Goal: Task Accomplishment & Management: Manage account settings

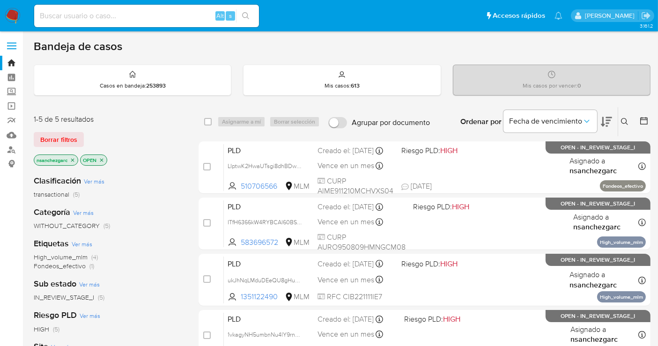
click at [599, 118] on icon at bounding box center [624, 121] width 7 height 7
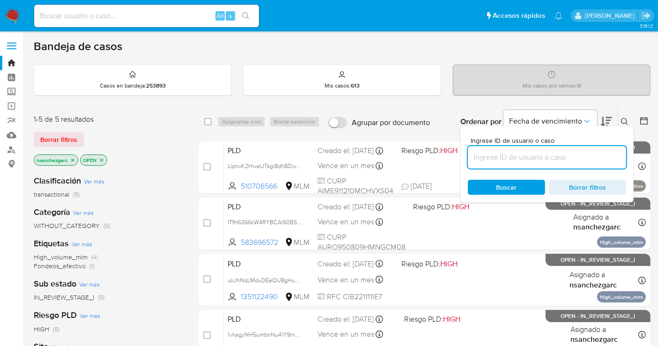
click at [511, 155] on input at bounding box center [547, 157] width 158 height 12
type input "160092021"
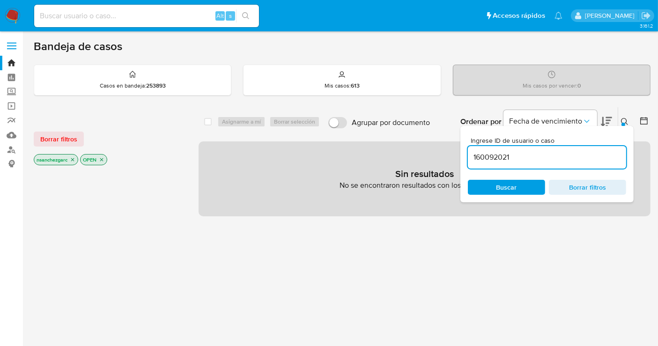
click at [73, 158] on icon "close-filter" at bounding box center [73, 160] width 6 height 6
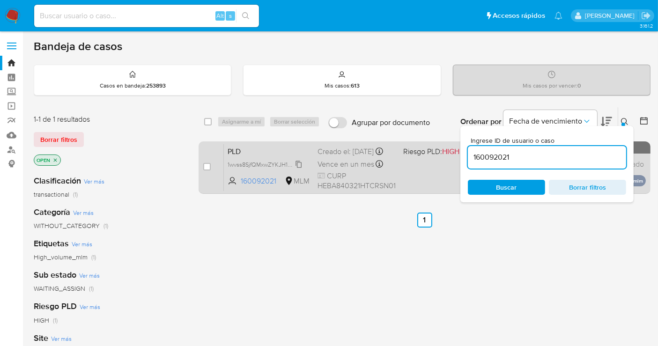
click at [297, 169] on span "1wvss8SjfQMxwZYKJH1MbDuI" at bounding box center [266, 164] width 77 height 10
click at [205, 169] on input "checkbox" at bounding box center [206, 166] width 7 height 7
checkbox input "true"
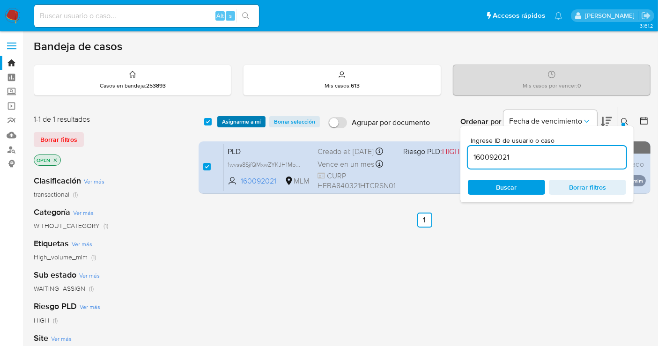
click at [229, 118] on span "Asignarme a mí" at bounding box center [241, 121] width 39 height 9
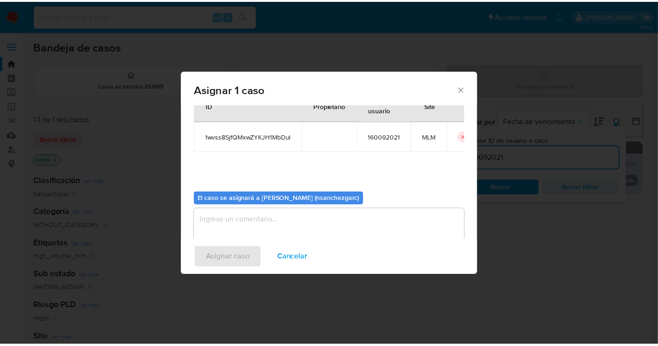
scroll to position [48, 0]
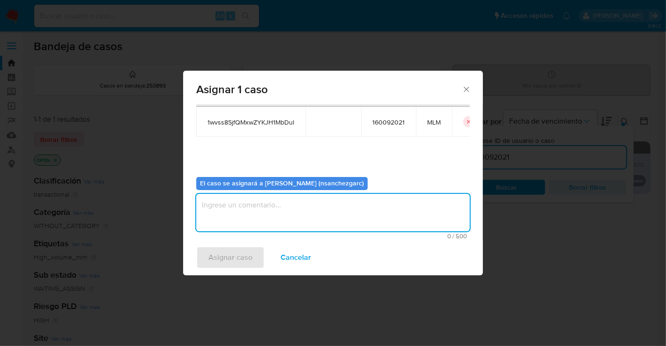
drag, startPoint x: 211, startPoint y: 204, endPoint x: 215, endPoint y: 195, distance: 10.3
click at [213, 199] on textarea "assign-modal" at bounding box center [332, 212] width 273 height 37
type textarea "nesg"
click at [231, 251] on span "Asignar caso" at bounding box center [230, 257] width 44 height 21
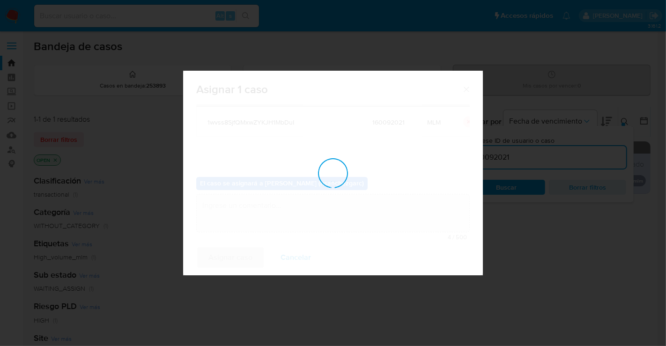
checkbox input "false"
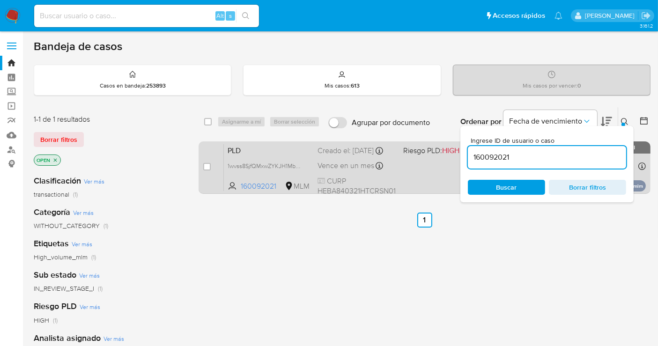
click at [340, 171] on span "Vence en un mes" at bounding box center [346, 166] width 57 height 10
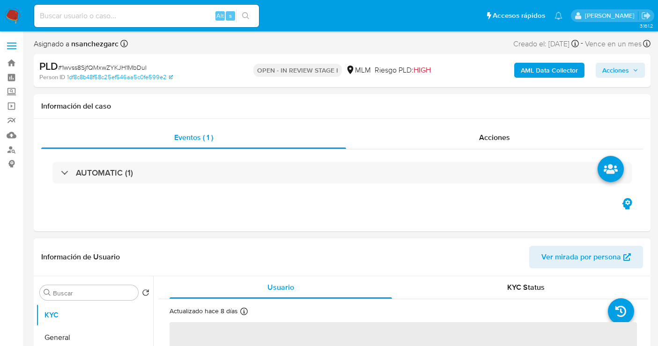
select select "10"
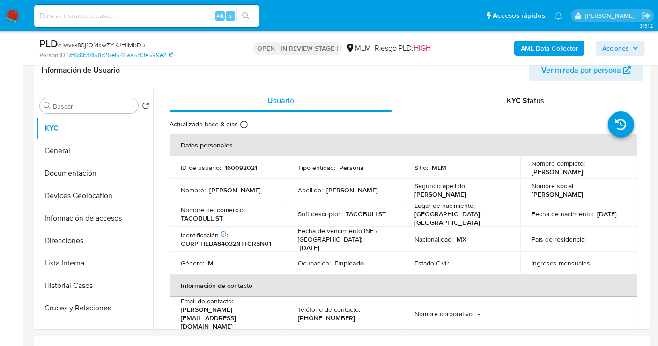
scroll to position [156, 0]
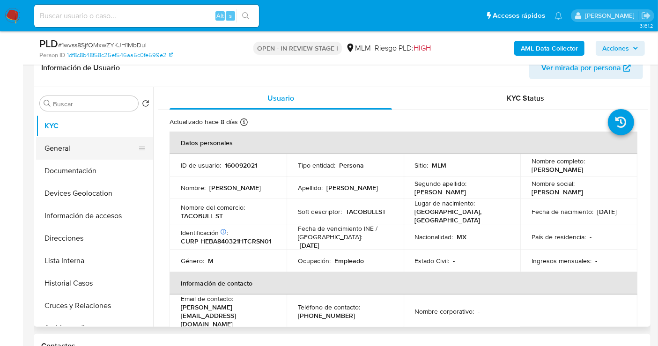
click at [59, 147] on button "General" at bounding box center [91, 148] width 110 height 22
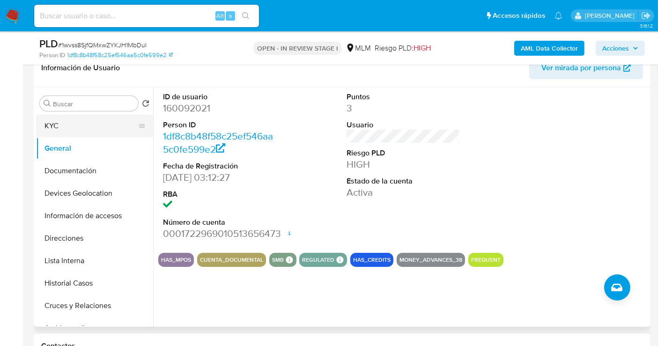
click at [67, 130] on button "KYC" at bounding box center [91, 126] width 110 height 22
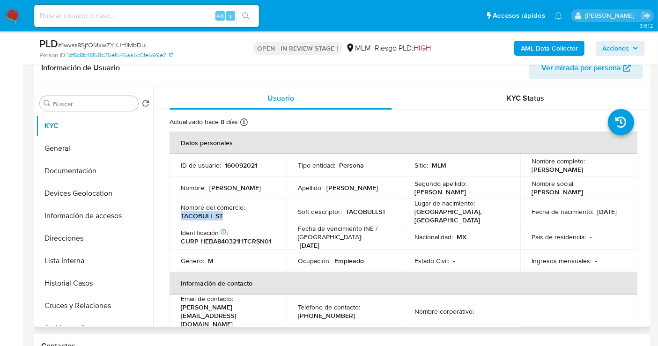
drag, startPoint x: 226, startPoint y: 218, endPoint x: 174, endPoint y: 219, distance: 51.5
click at [174, 219] on td "Nombre del comercio : TACOBULL ST" at bounding box center [228, 211] width 117 height 25
copy p "TACOBULL ST"
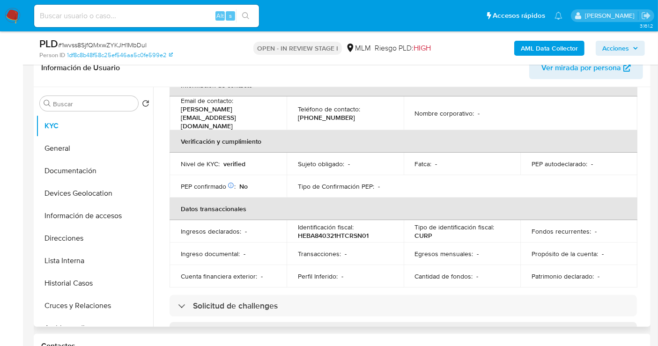
scroll to position [208, 0]
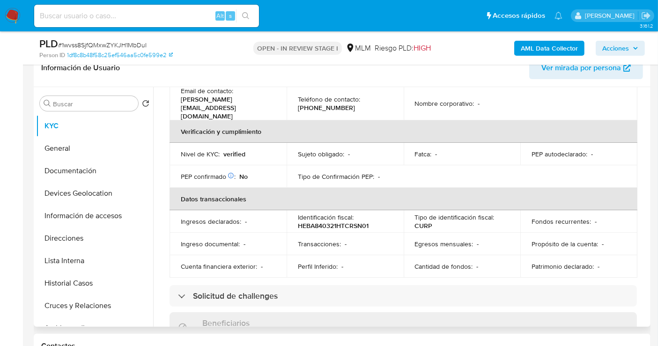
drag, startPoint x: 649, startPoint y: 166, endPoint x: 646, endPoint y: 174, distance: 7.9
click at [646, 174] on div "Buscar Volver al orden por defecto KYC General Documentación Devices Geolocatio…" at bounding box center [342, 207] width 617 height 240
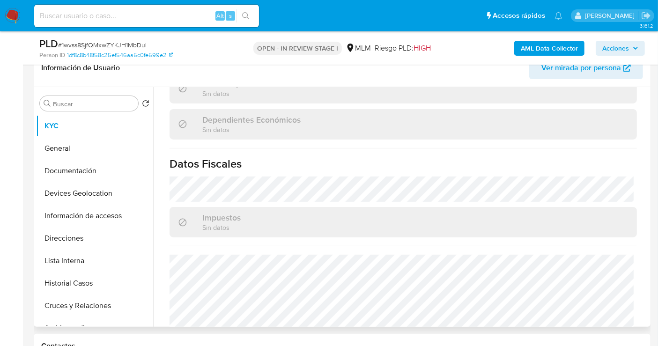
scroll to position [584, 0]
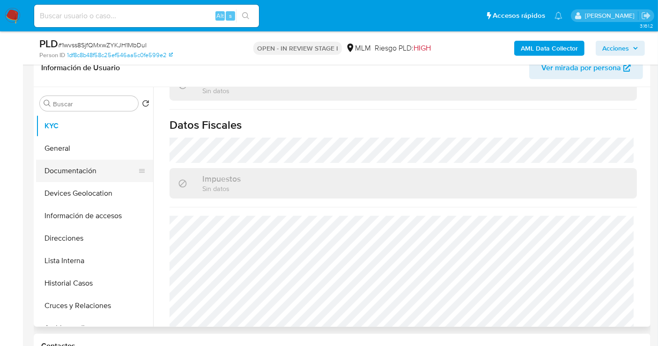
click at [82, 174] on button "Documentación" at bounding box center [91, 171] width 110 height 22
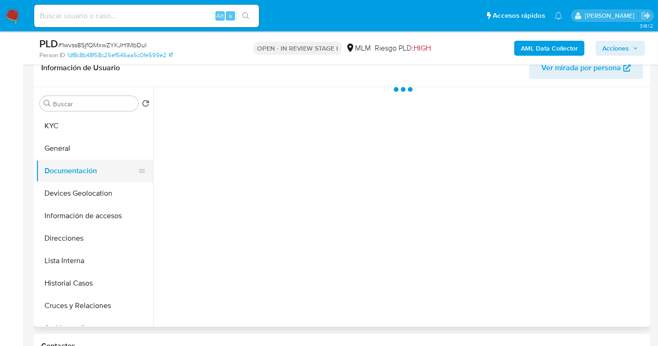
scroll to position [0, 0]
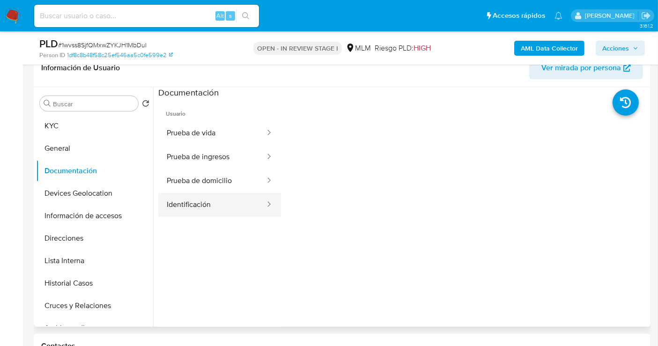
click at [211, 200] on button "Identificación" at bounding box center [212, 205] width 108 height 24
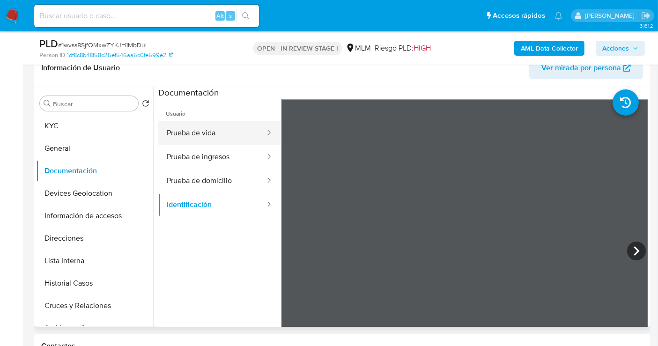
click at [202, 137] on button "Prueba de vida" at bounding box center [212, 133] width 108 height 24
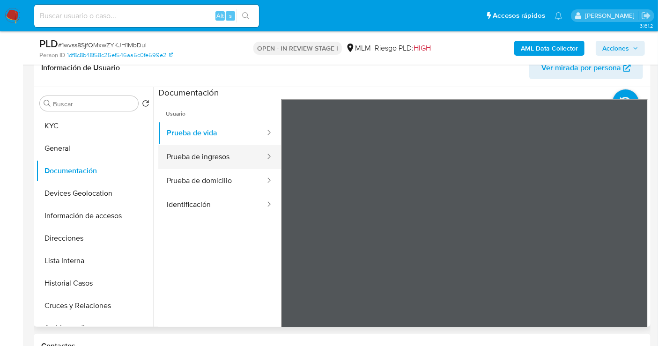
click at [202, 163] on button "Prueba de ingresos" at bounding box center [212, 157] width 108 height 24
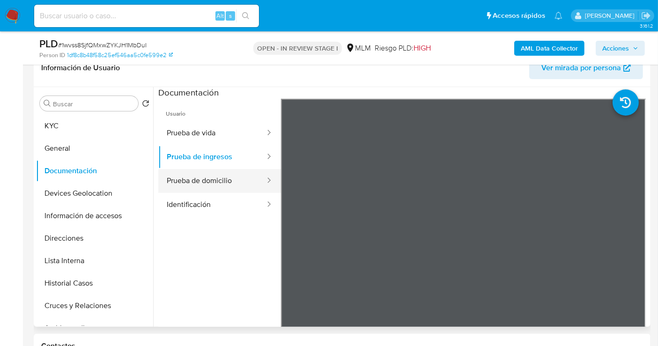
click at [199, 183] on button "Prueba de domicilio" at bounding box center [212, 181] width 108 height 24
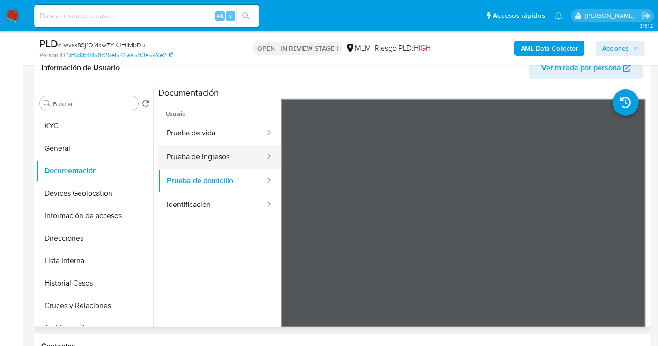
click at [194, 157] on button "Prueba de ingresos" at bounding box center [212, 157] width 108 height 24
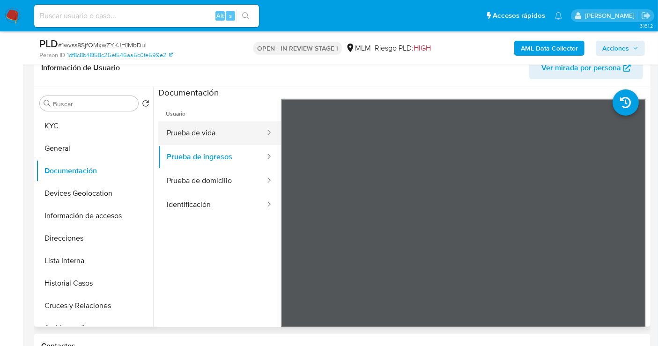
click at [177, 122] on button "Prueba de vida" at bounding box center [212, 133] width 108 height 24
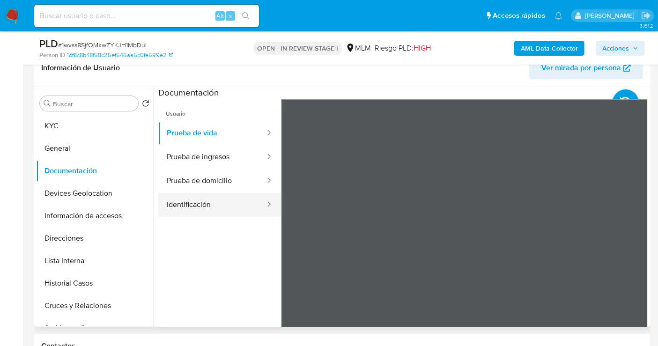
click at [190, 204] on button "Identificación" at bounding box center [212, 205] width 108 height 24
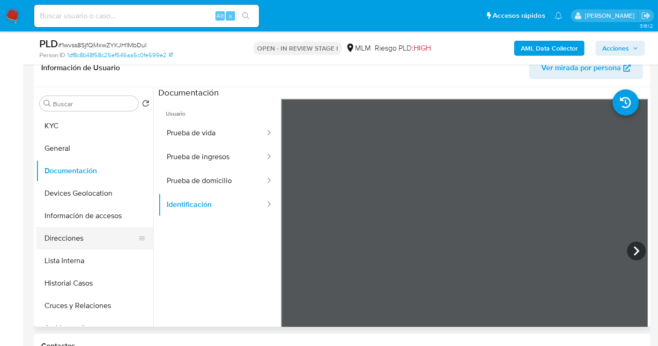
click at [75, 239] on button "Direcciones" at bounding box center [91, 238] width 110 height 22
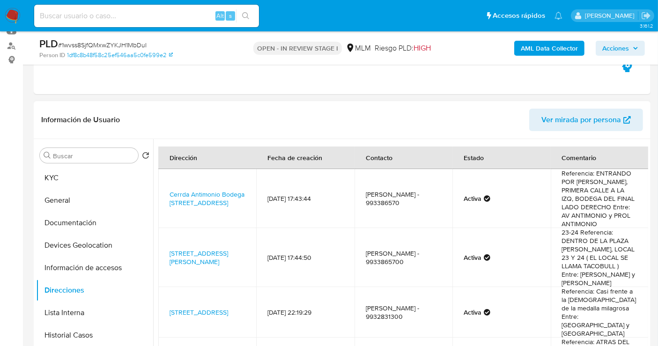
drag, startPoint x: 594, startPoint y: 289, endPoint x: 159, endPoint y: 251, distance: 437.1
click at [159, 251] on tr "Calle Juan Estrada Torre 101, Centro, Tabasco, 86190, Mexico 101 28/10/2024 17:…" at bounding box center [403, 257] width 490 height 59
click at [193, 249] on link "Calle Juan Estrada Torre 101, Centro, Tabasco, 86190, Mexico 101" at bounding box center [199, 258] width 59 height 18
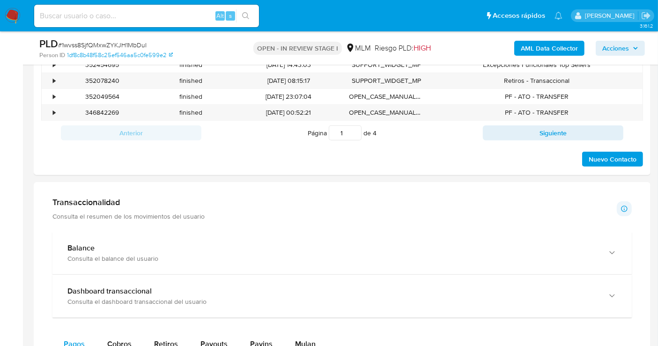
scroll to position [468, 0]
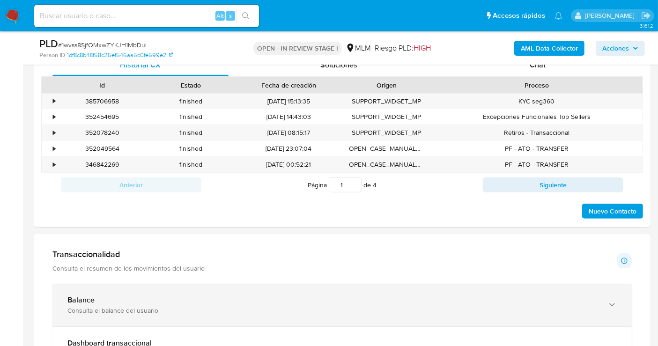
click at [124, 306] on div "Consulta el balance del usuario" at bounding box center [332, 310] width 531 height 8
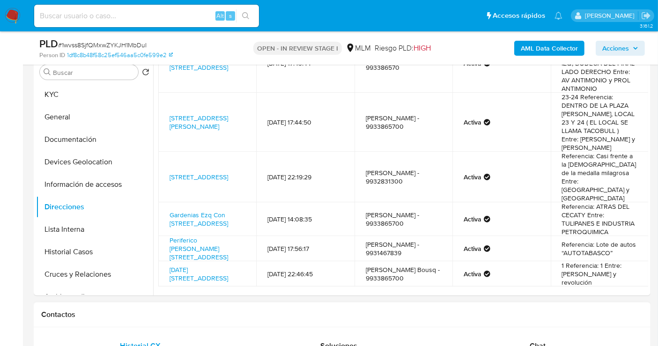
scroll to position [156, 0]
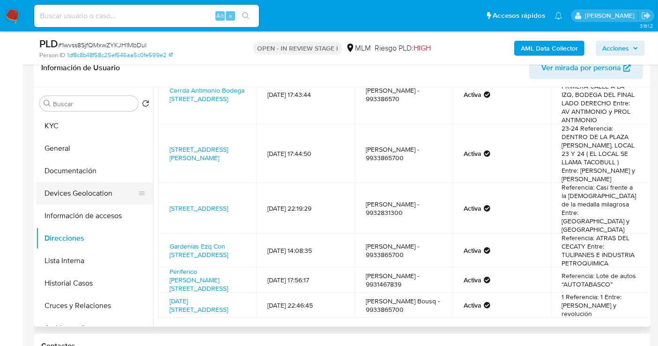
click at [84, 193] on button "Devices Geolocation" at bounding box center [91, 193] width 110 height 22
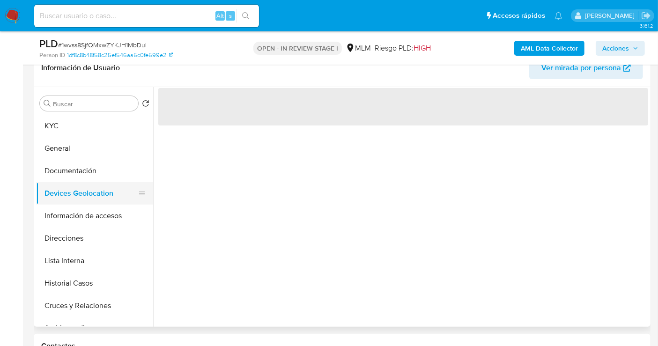
scroll to position [0, 0]
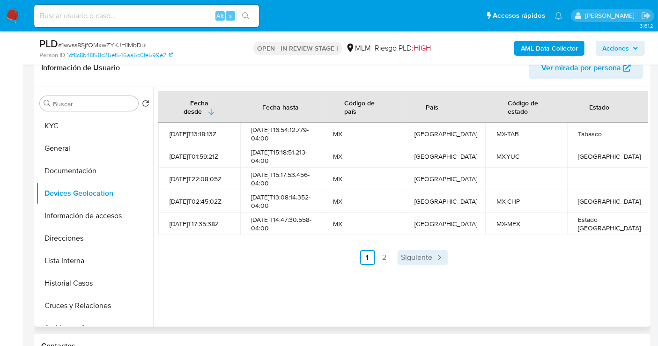
click at [429, 261] on span "Siguiente" at bounding box center [416, 257] width 31 height 7
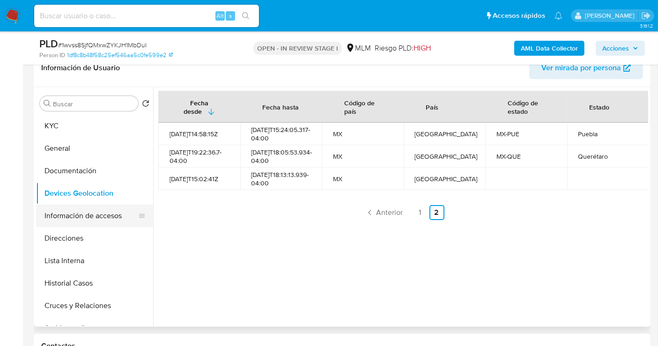
click at [76, 212] on button "Información de accesos" at bounding box center [91, 216] width 110 height 22
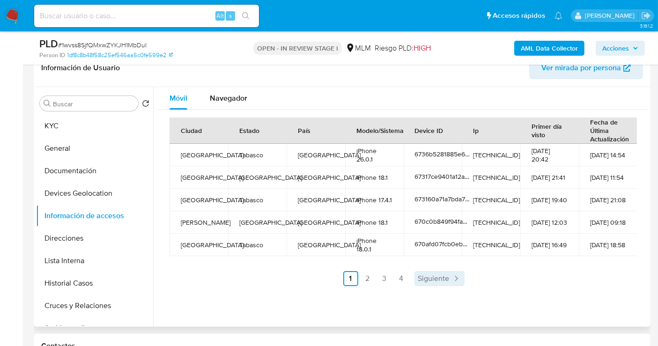
click at [433, 279] on span "Siguiente" at bounding box center [433, 278] width 31 height 7
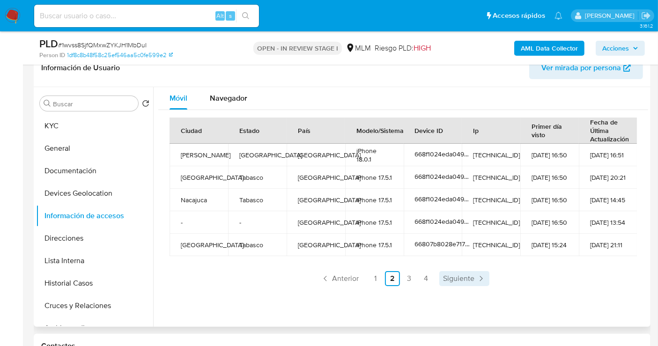
click at [452, 278] on span "Siguiente" at bounding box center [458, 278] width 31 height 7
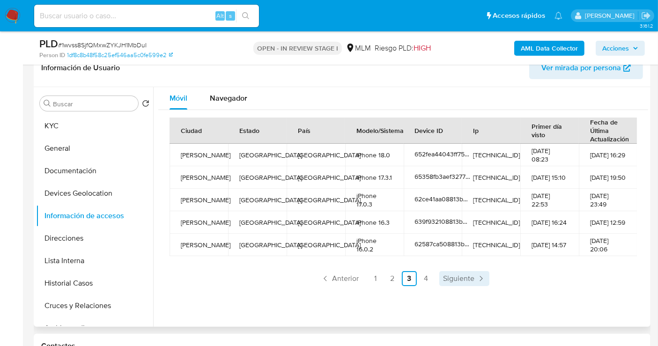
click at [465, 275] on span "Siguiente" at bounding box center [458, 278] width 31 height 7
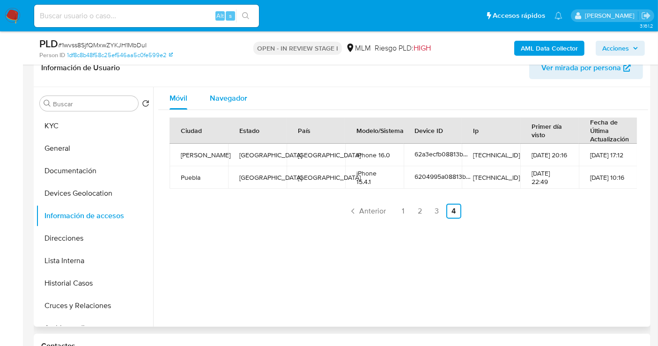
click at [224, 96] on span "Navegador" at bounding box center [228, 98] width 37 height 11
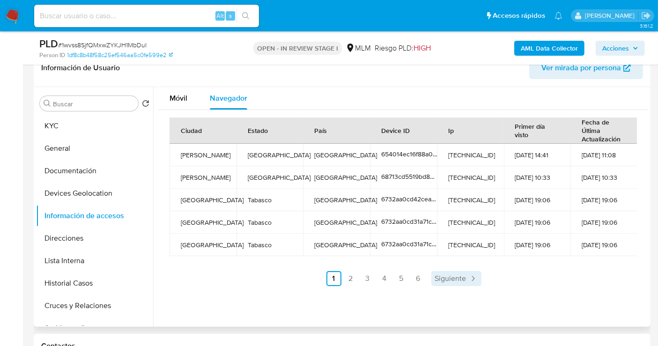
click at [453, 280] on span "Siguiente" at bounding box center [450, 278] width 31 height 7
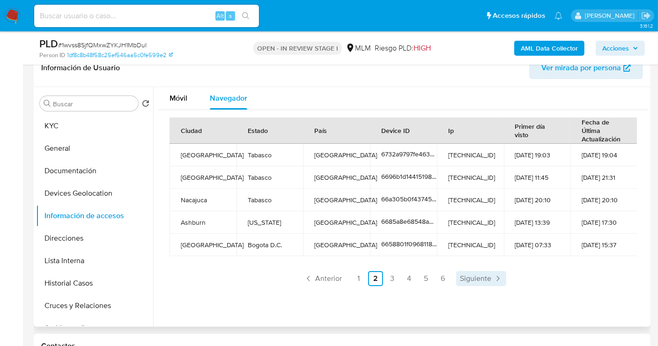
click at [481, 280] on span "Siguiente" at bounding box center [475, 278] width 31 height 7
click at [486, 278] on span "Siguiente" at bounding box center [475, 278] width 31 height 7
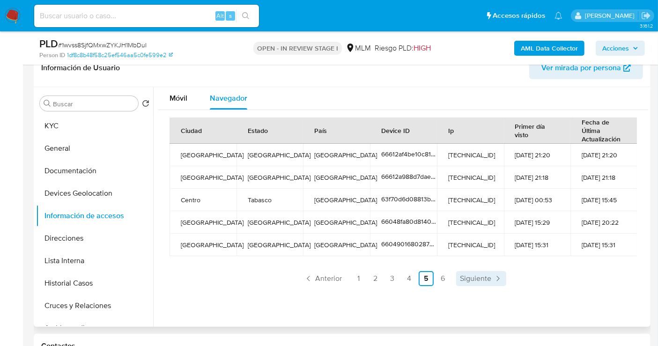
click at [486, 278] on span "Siguiente" at bounding box center [475, 278] width 31 height 7
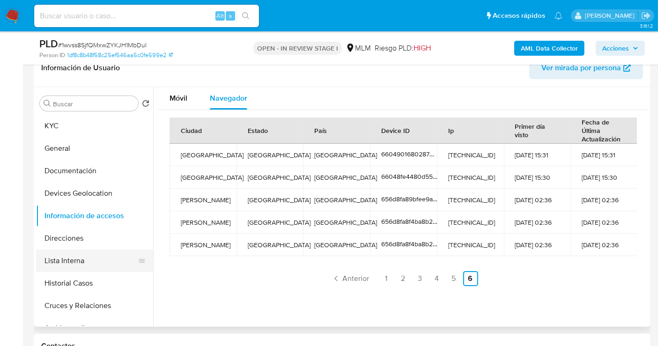
click at [64, 258] on button "Lista Interna" at bounding box center [91, 261] width 110 height 22
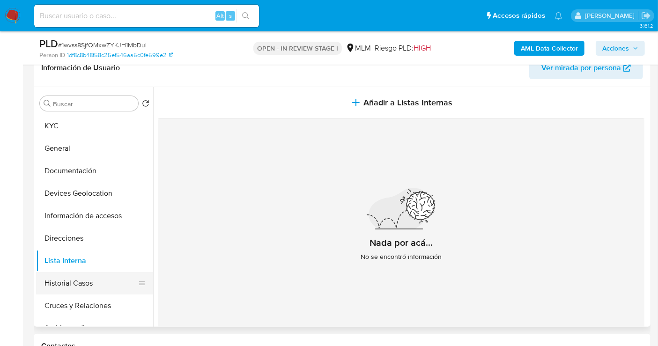
click at [68, 280] on button "Historial Casos" at bounding box center [91, 283] width 110 height 22
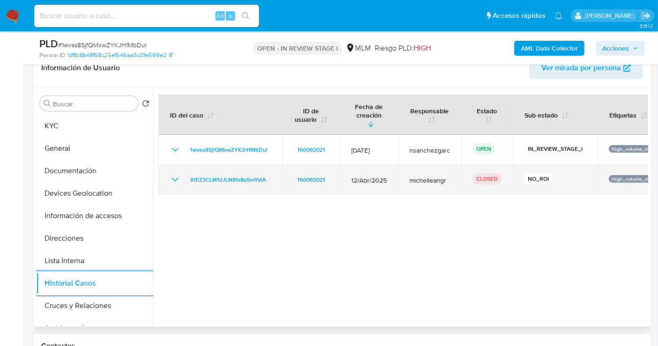
click at [175, 174] on icon "Mostrar/Ocultar" at bounding box center [175, 179] width 11 height 11
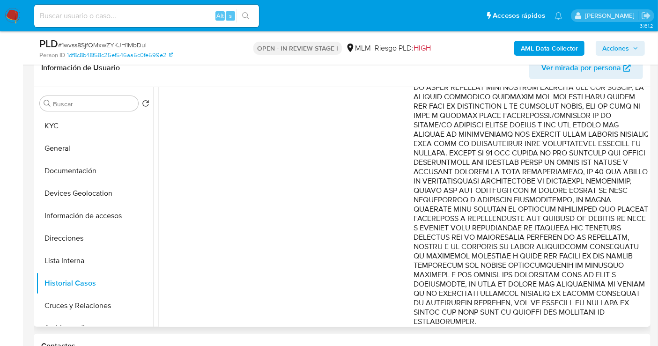
scroll to position [667, 0]
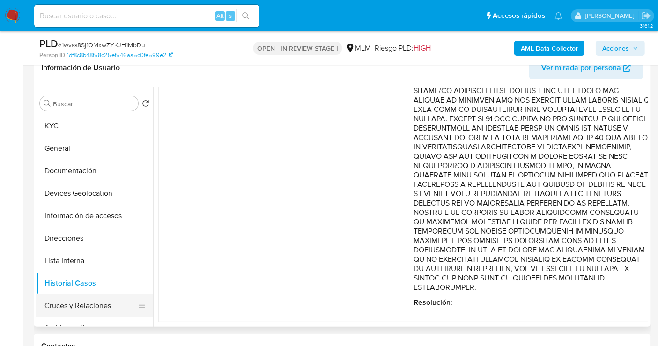
click at [86, 306] on button "Cruces y Relaciones" at bounding box center [91, 306] width 110 height 22
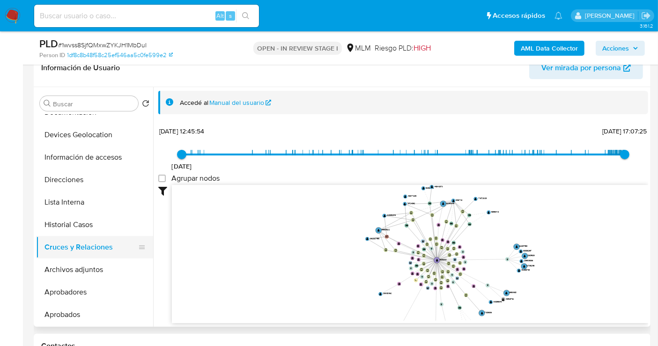
scroll to position [104, 0]
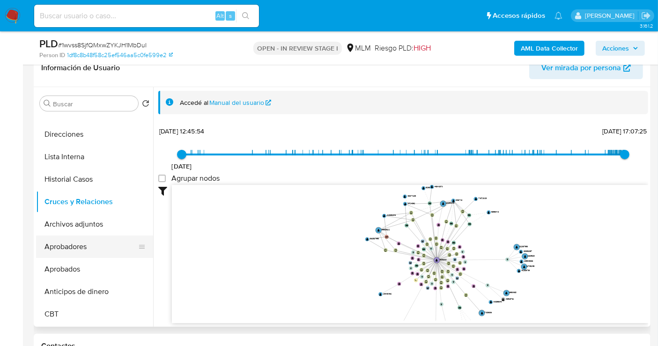
click at [89, 236] on button "Aprobadores" at bounding box center [91, 247] width 110 height 22
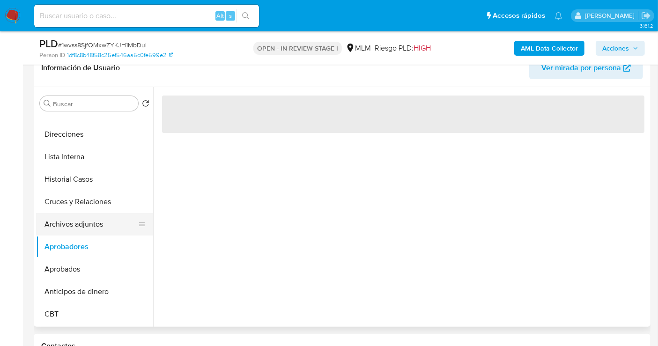
click at [86, 222] on button "Archivos adjuntos" at bounding box center [91, 224] width 110 height 22
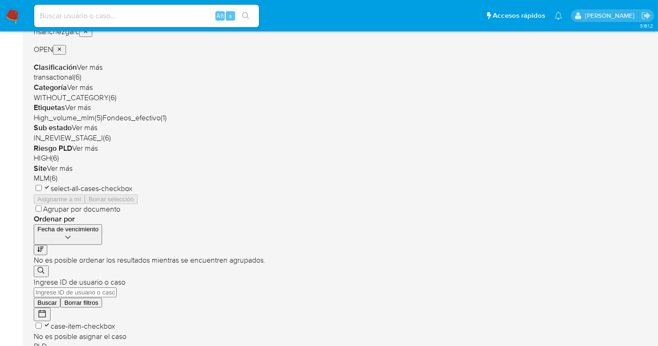
scroll to position [208, 0]
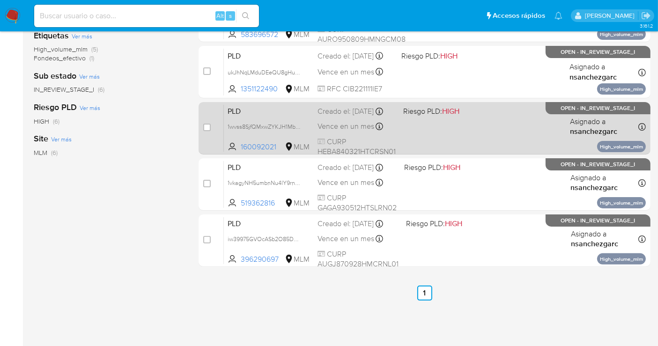
click at [328, 117] on div "Creado el: 12/09/2025 Creado el: 12/09/2025 02:15:07" at bounding box center [357, 111] width 78 height 10
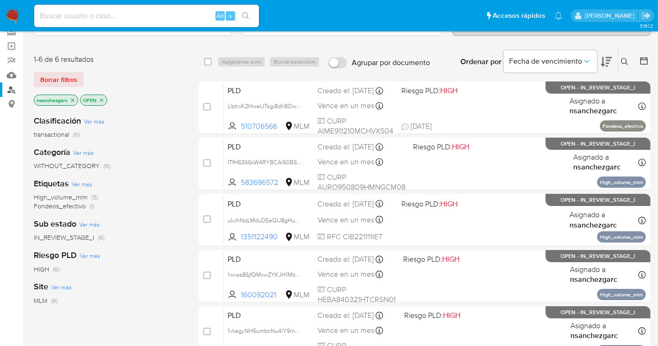
scroll to position [0, 0]
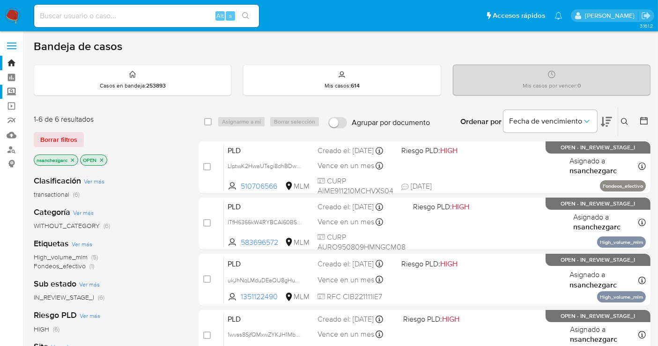
click at [12, 93] on label "Screening" at bounding box center [55, 92] width 111 height 15
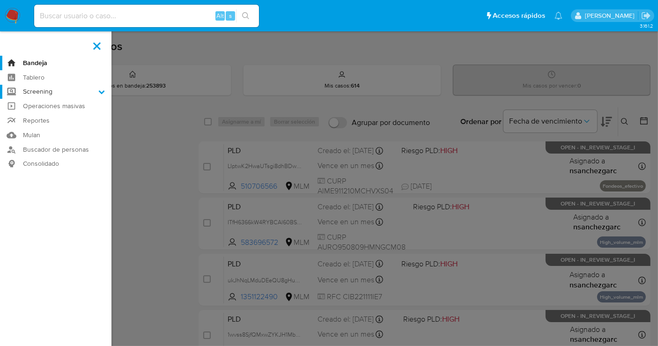
click at [0, 0] on input "Screening" at bounding box center [0, 0] width 0 height 0
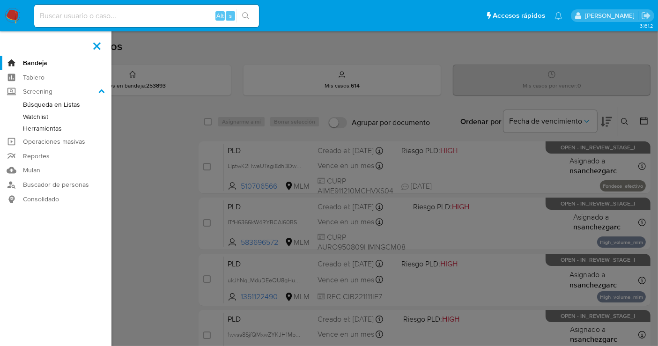
click at [45, 131] on link "Herramientas" at bounding box center [55, 129] width 111 height 12
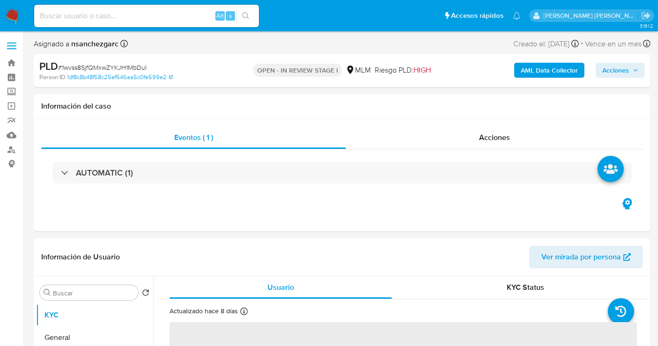
select select "10"
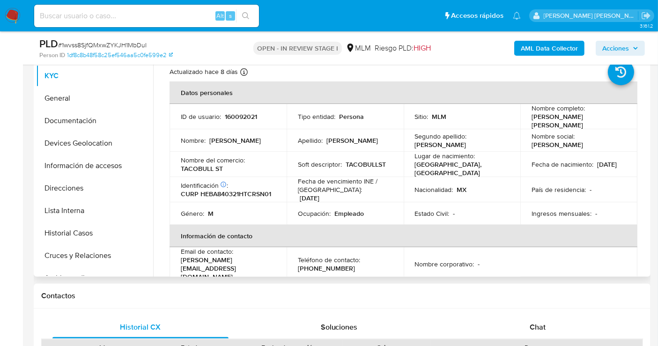
scroll to position [208, 0]
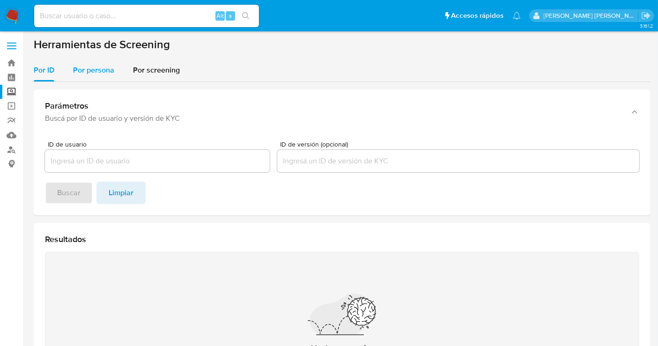
click at [92, 68] on span "Por persona" at bounding box center [93, 70] width 41 height 11
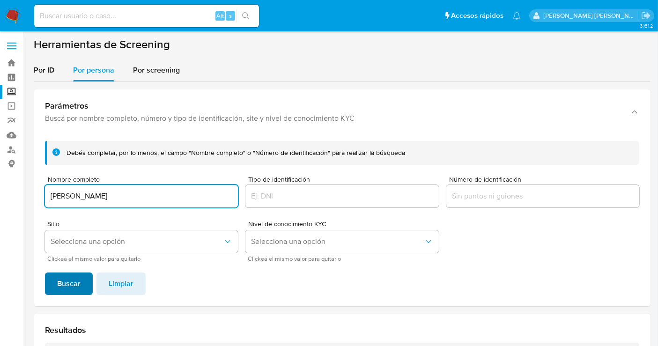
type input "EMMANUEL SOBERANO HERNANDEZ"
click at [77, 277] on span "Buscar" at bounding box center [68, 283] width 23 height 21
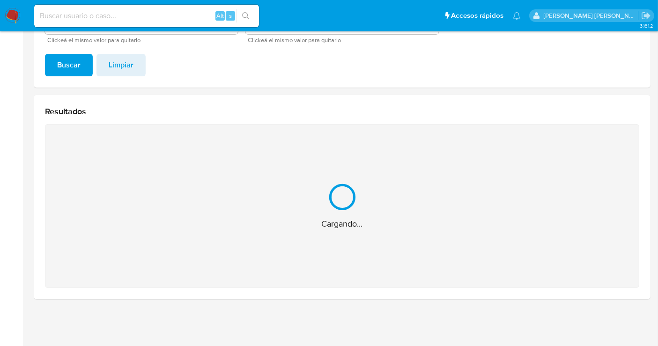
scroll to position [69, 0]
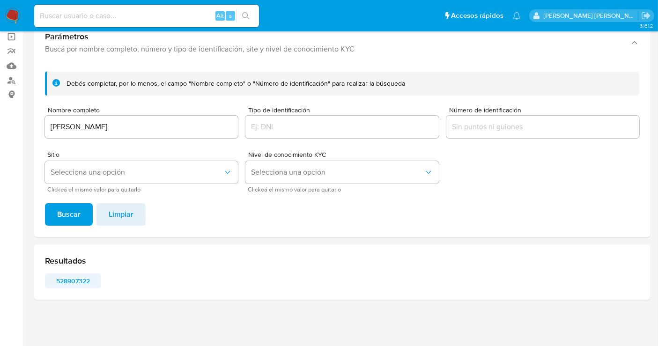
click at [71, 277] on span "528907322" at bounding box center [73, 280] width 43 height 13
click at [89, 14] on input at bounding box center [146, 16] width 225 height 12
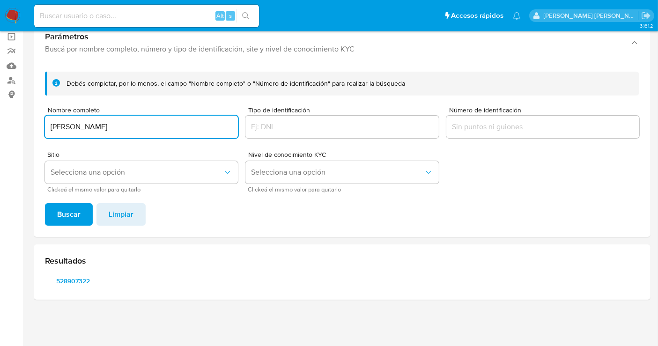
click at [107, 122] on input "EMMANUEL SOBERANO HERNANDEZ" at bounding box center [141, 127] width 193 height 12
paste input "MILTON CARLOS DE LOS SANTOS CABRERA"
type input "MILTON CARLOS DE LOS SANTOS CABRERA"
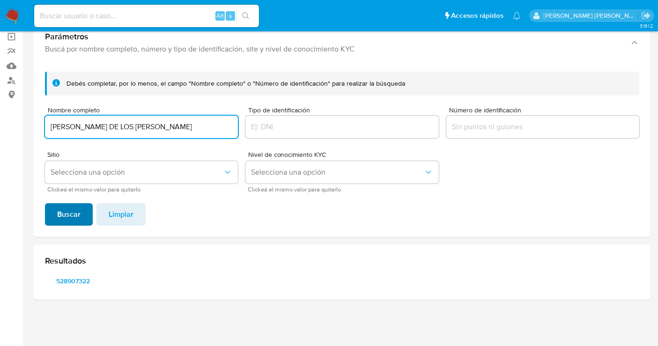
click at [71, 209] on span "Buscar" at bounding box center [68, 214] width 23 height 21
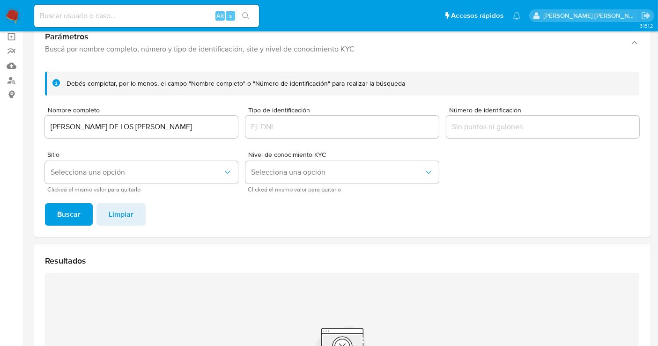
click at [18, 10] on img at bounding box center [13, 16] width 16 height 16
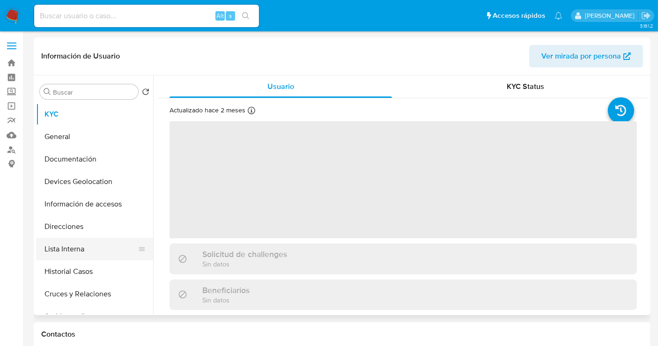
select select "10"
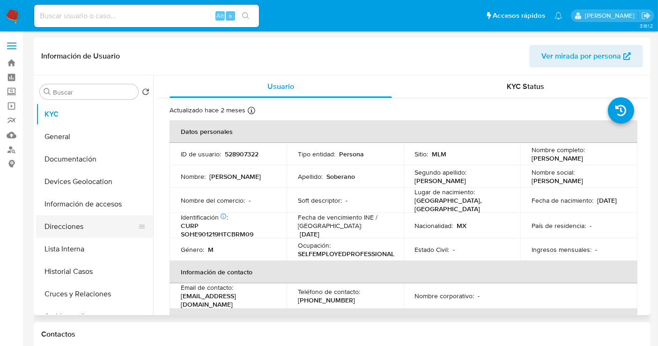
click at [60, 230] on button "Direcciones" at bounding box center [91, 226] width 110 height 22
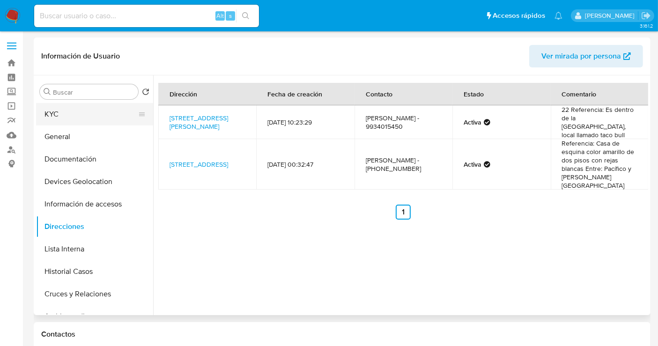
click at [60, 112] on button "KYC" at bounding box center [91, 114] width 110 height 22
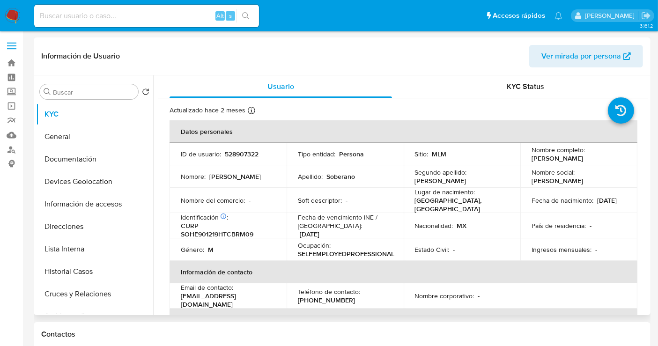
click at [231, 153] on p "528907322" at bounding box center [242, 154] width 34 height 8
copy p "528907322"
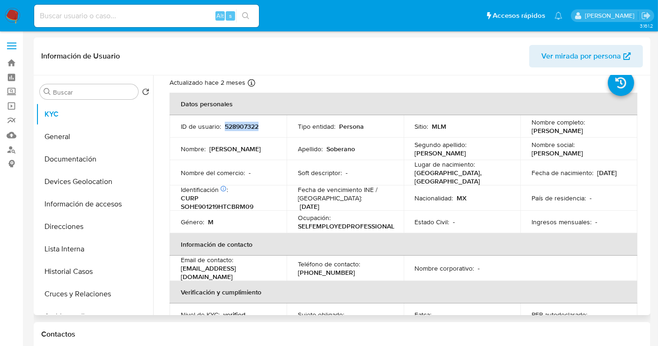
scroll to position [21, 0]
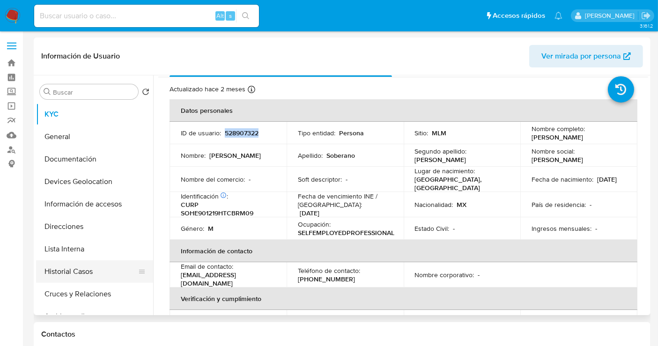
click at [82, 271] on button "Historial Casos" at bounding box center [91, 271] width 110 height 22
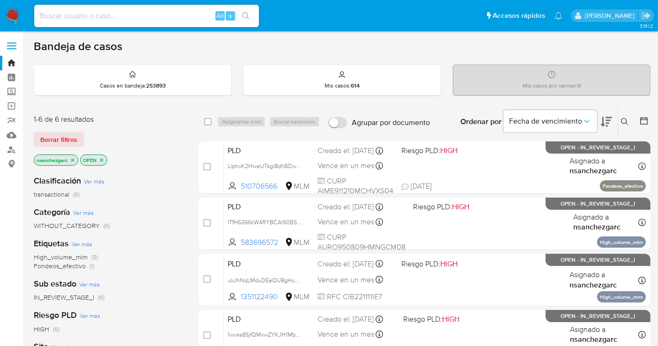
click at [619, 119] on button at bounding box center [625, 121] width 15 height 11
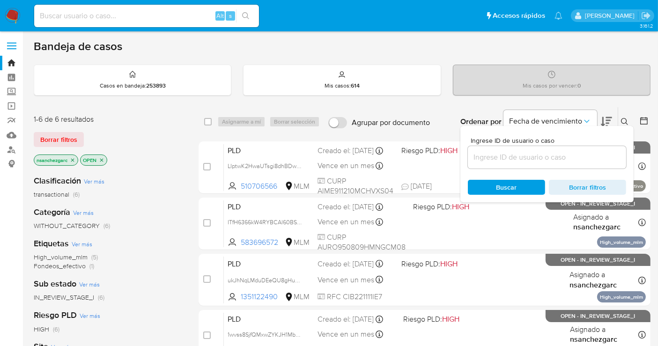
click at [486, 164] on div at bounding box center [547, 157] width 158 height 22
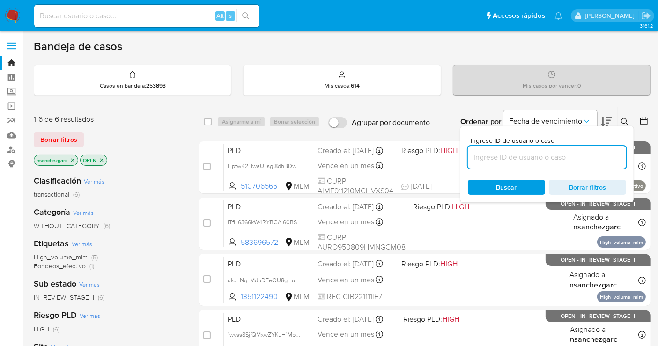
click at [486, 159] on input at bounding box center [547, 157] width 158 height 12
paste input "621948340"
type input "621948340"
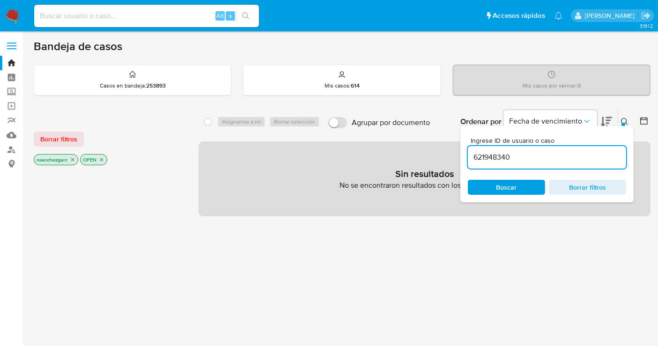
click at [73, 159] on icon "close-filter" at bounding box center [72, 159] width 3 height 3
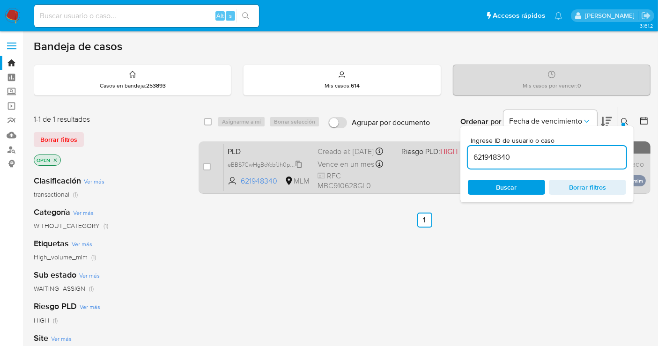
click at [296, 169] on span "eBBS7CwHgBoYcbfJh0puhlTI" at bounding box center [265, 164] width 75 height 10
click at [206, 164] on input "checkbox" at bounding box center [206, 166] width 7 height 7
checkbox input "true"
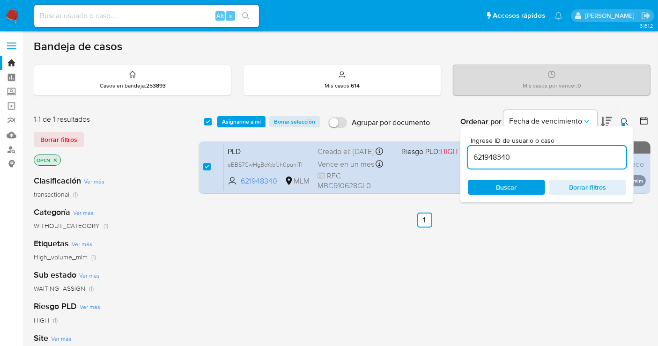
click at [226, 113] on div "select-all-cases-checkbox Asignarme a mí Borrar selección Agrupar por documento…" at bounding box center [425, 121] width 452 height 29
click at [231, 121] on span "Asignarme a mí" at bounding box center [241, 121] width 39 height 9
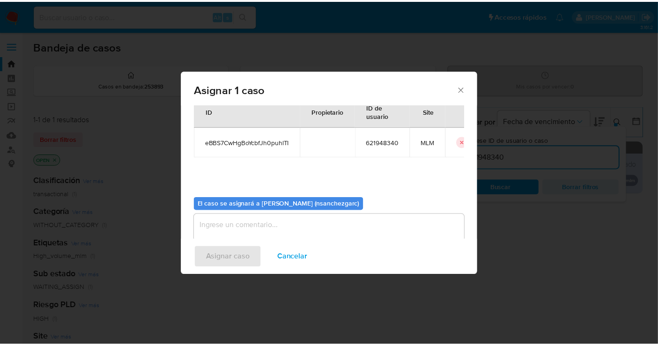
scroll to position [48, 0]
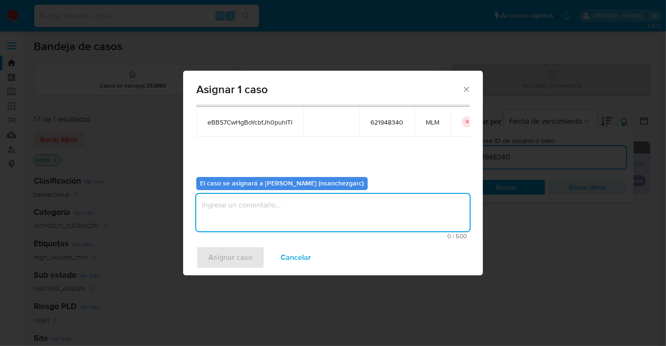
click at [220, 204] on textarea "assign-modal" at bounding box center [332, 212] width 273 height 37
type textarea "N"
type textarea "nesg"
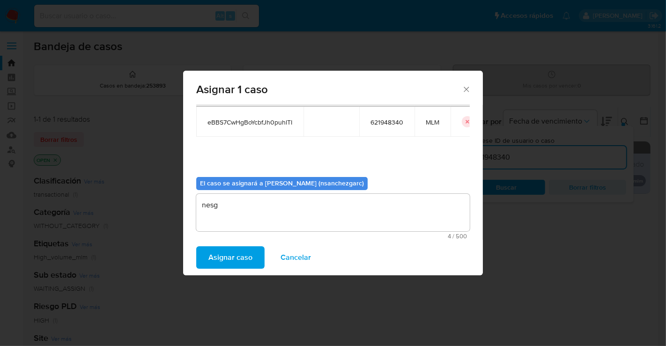
click at [221, 260] on span "Asignar caso" at bounding box center [230, 257] width 44 height 21
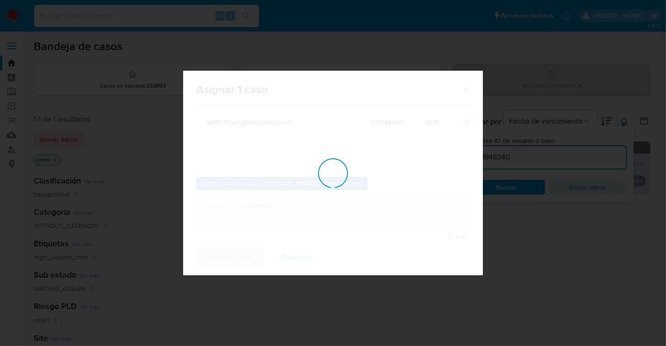
checkbox input "false"
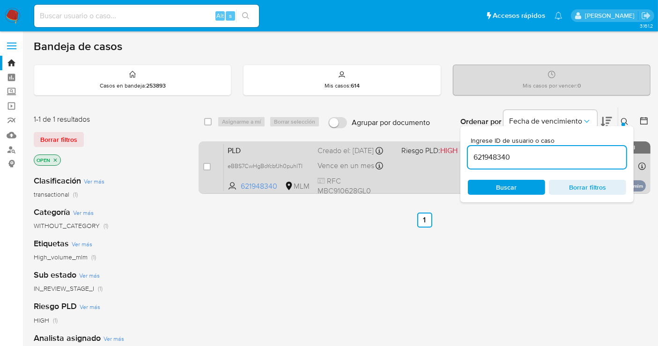
click at [331, 152] on div "Creado el: 12/09/2025 Creado el: 12/09/2025 02:15:47" at bounding box center [356, 151] width 76 height 10
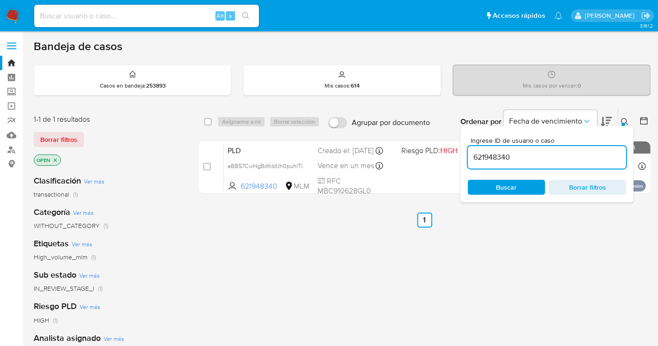
click at [11, 19] on img at bounding box center [13, 16] width 16 height 16
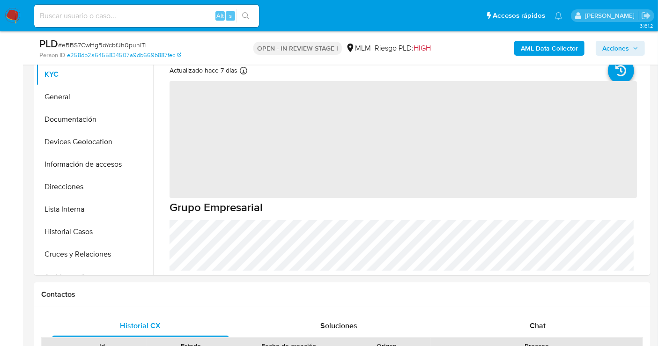
scroll to position [208, 0]
select select "10"
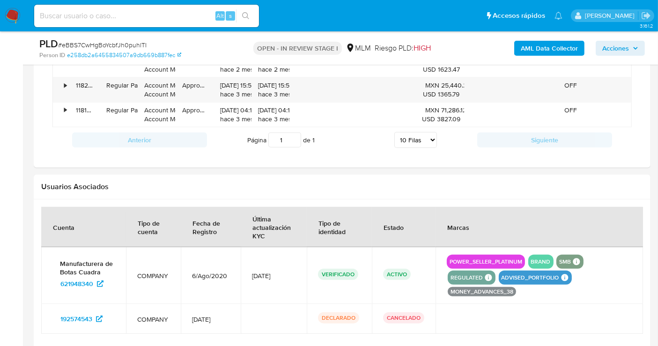
scroll to position [728, 0]
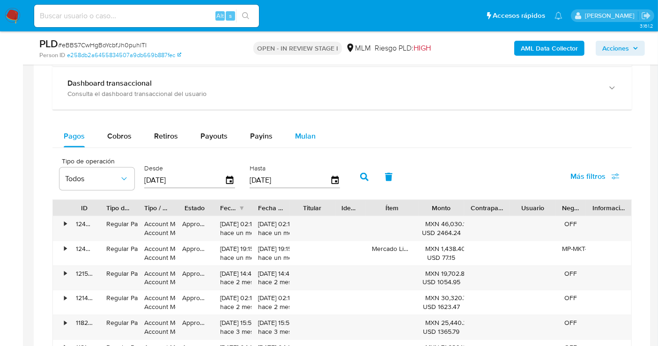
click at [298, 139] on span "Mulan" at bounding box center [305, 136] width 21 height 11
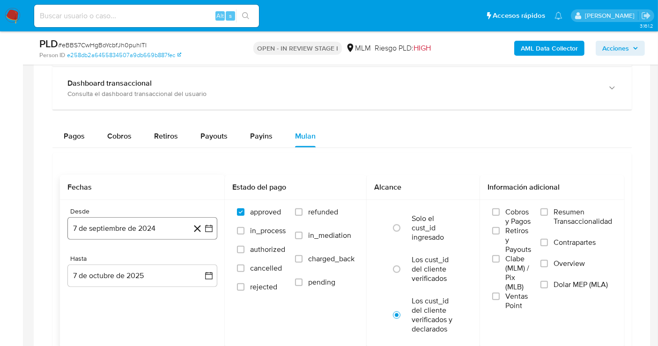
click at [146, 224] on button "7 de septiembre de 2024" at bounding box center [142, 228] width 150 height 22
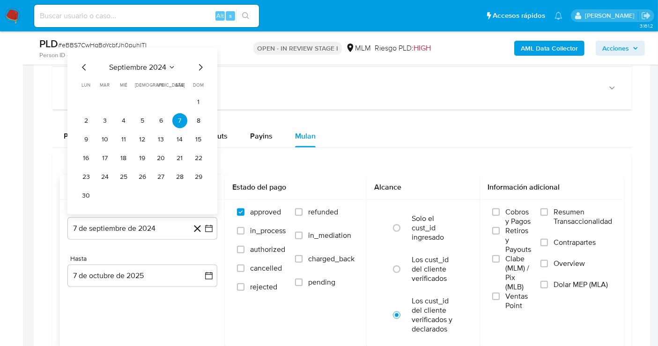
click at [200, 65] on icon "Mes siguiente" at bounding box center [200, 67] width 11 height 11
click at [200, 65] on div "septiembre 2024 septiembre 2024 lun lunes mar martes mié miércoles jue jueves v…" at bounding box center [142, 131] width 150 height 167
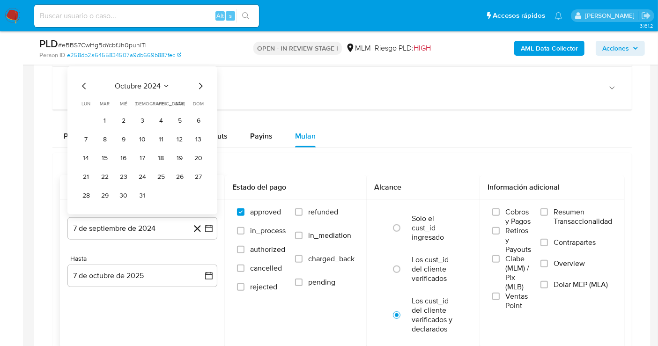
click at [200, 67] on div "[DATE] [DATE] lun [DATE] [PERSON_NAME][DATE] mié [DATE] jue [DATE] vie [DATE] s…" at bounding box center [142, 141] width 150 height 148
click at [199, 82] on icon "Mes siguiente" at bounding box center [200, 86] width 11 height 11
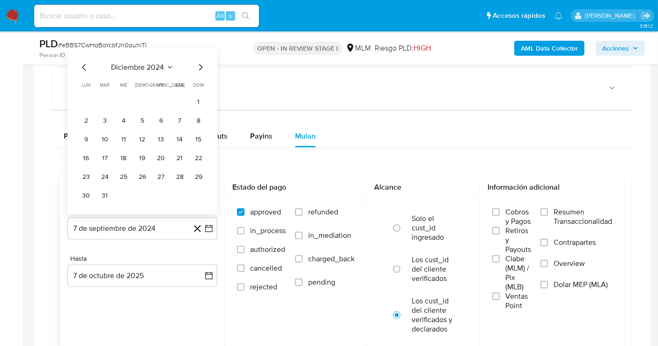
click at [199, 82] on span "dom" at bounding box center [198, 84] width 11 height 7
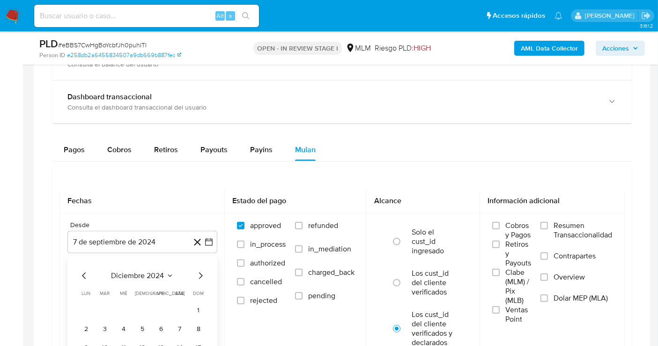
scroll to position [780, 0]
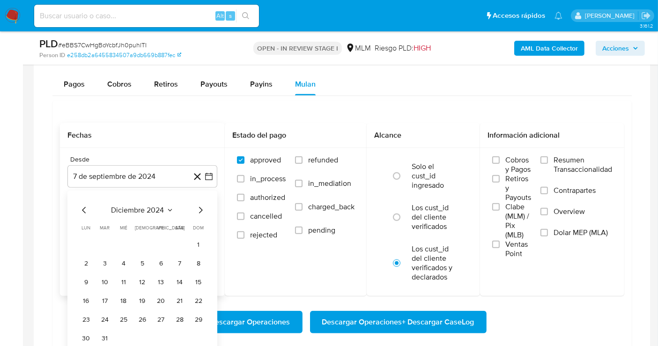
click at [197, 208] on icon "Mes siguiente" at bounding box center [200, 210] width 11 height 11
drag, startPoint x: 82, startPoint y: 211, endPoint x: 108, endPoint y: 230, distance: 32.1
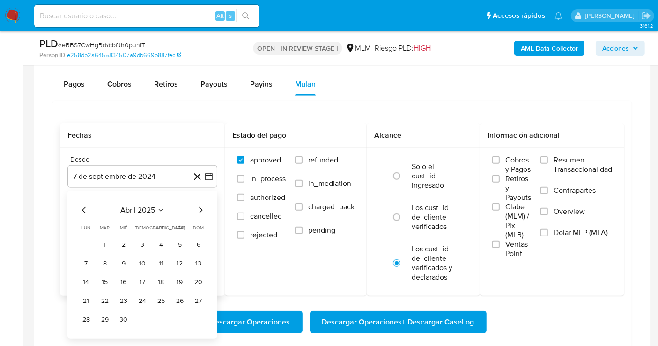
click at [84, 212] on icon "Mes anterior" at bounding box center [84, 210] width 11 height 11
click at [179, 241] on button "1" at bounding box center [179, 244] width 15 height 15
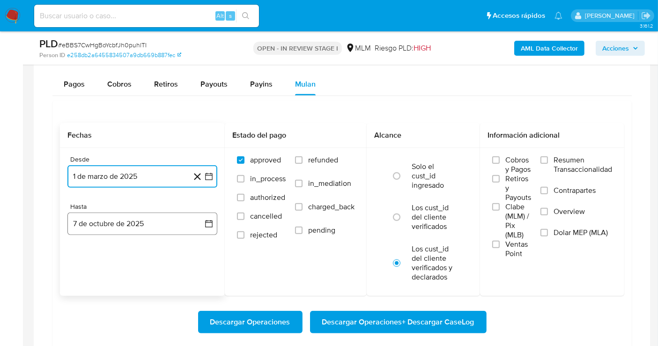
click at [170, 222] on button "7 de octubre de 2025" at bounding box center [142, 224] width 150 height 22
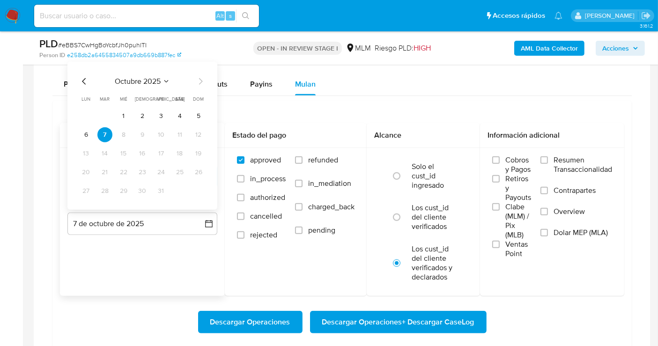
click at [81, 80] on icon "Mes anterior" at bounding box center [84, 81] width 11 height 11
click at [83, 80] on icon "Mes anterior" at bounding box center [84, 81] width 4 height 7
click at [198, 185] on button "31" at bounding box center [198, 191] width 15 height 15
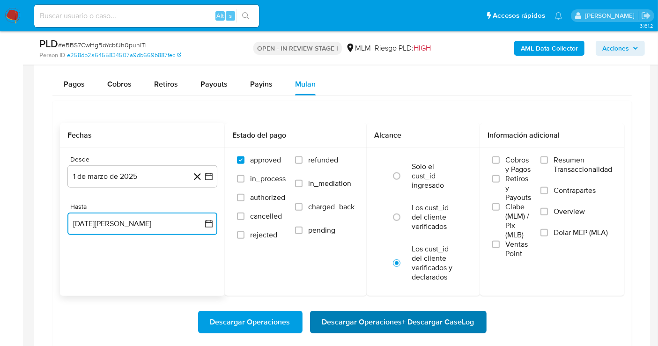
click at [370, 314] on span "Descargar Operaciones + Descargar CaseLog" at bounding box center [398, 322] width 152 height 21
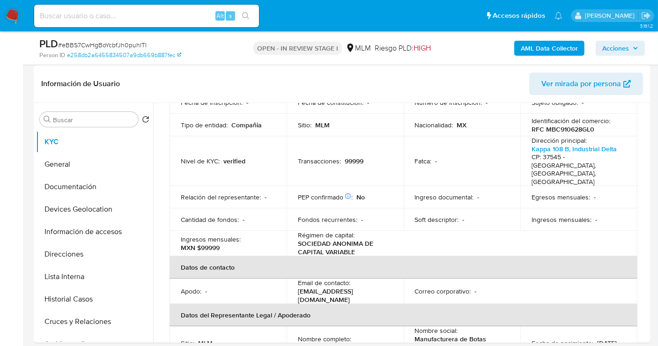
scroll to position [156, 0]
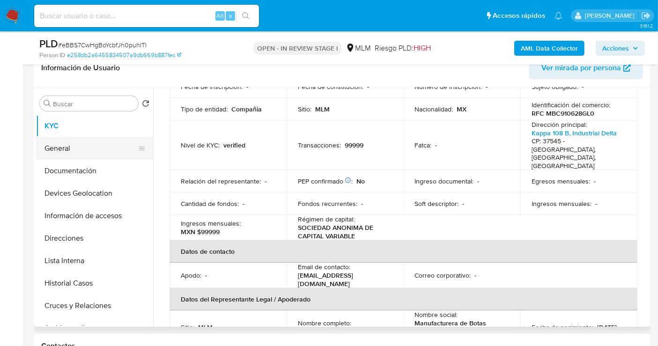
click at [74, 141] on button "General" at bounding box center [91, 148] width 110 height 22
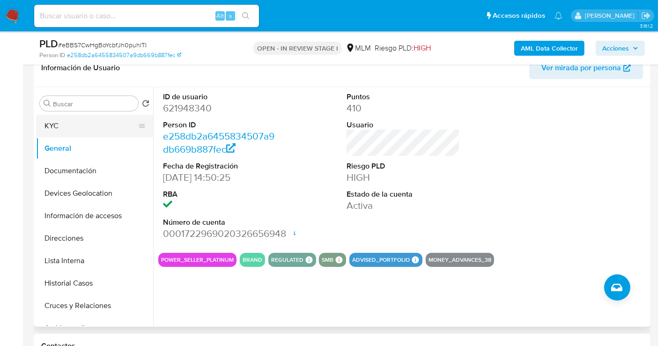
click at [60, 126] on button "KYC" at bounding box center [91, 126] width 110 height 22
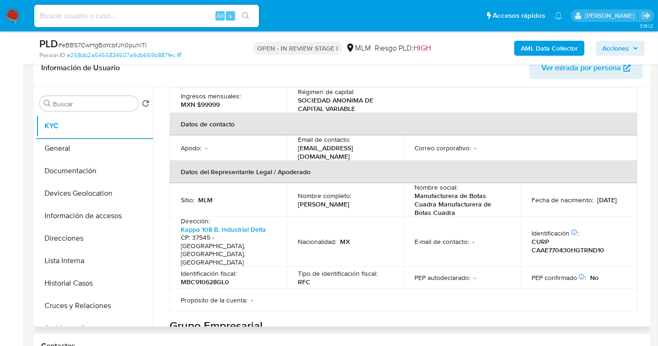
scroll to position [260, 0]
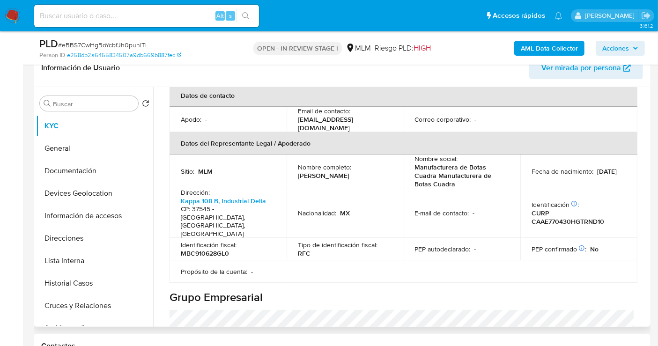
click at [644, 187] on div "Actualizado hace 7 días Creado: 06/08/2020 13:50:30 Actualizado: 30/09/2025 16:…" at bounding box center [403, 331] width 490 height 962
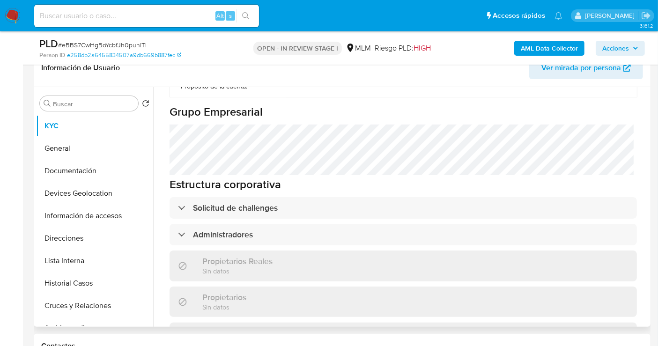
scroll to position [497, 0]
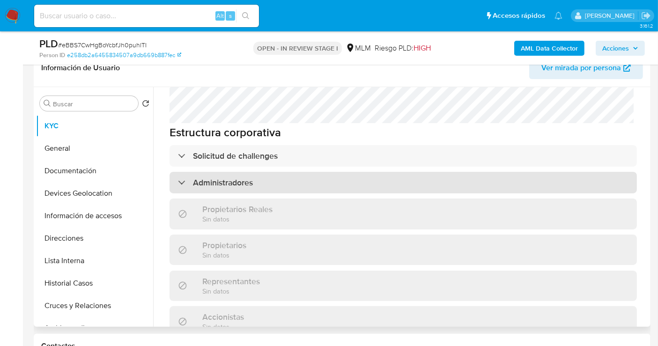
click at [249, 172] on div "Administradores" at bounding box center [403, 183] width 467 height 22
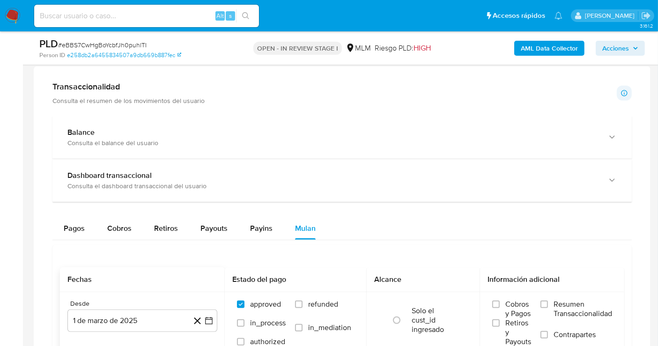
scroll to position [572, 0]
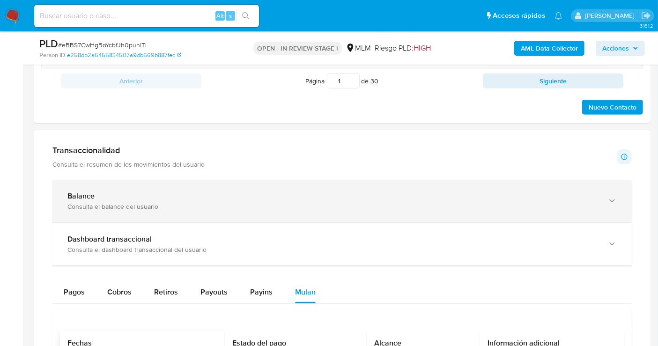
click at [182, 202] on div "Consulta el balance del usuario" at bounding box center [332, 206] width 531 height 8
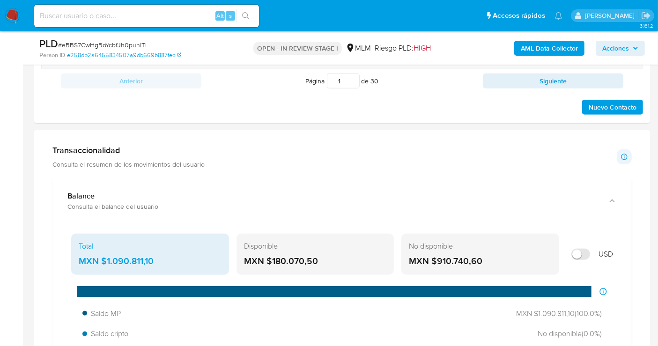
scroll to position [624, 0]
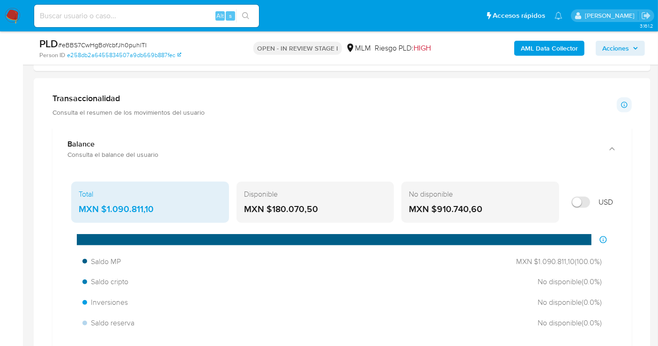
click at [124, 204] on div "MXN $1.090.811,10" at bounding box center [150, 209] width 143 height 12
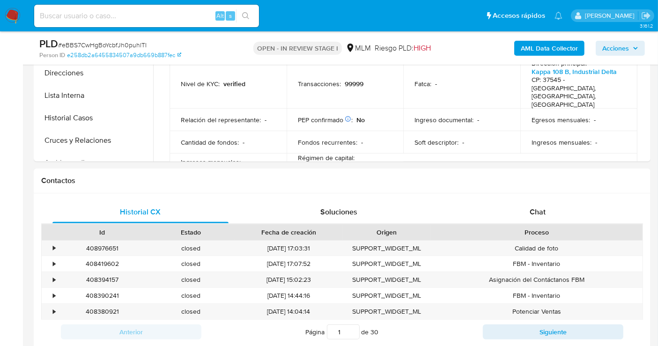
scroll to position [208, 0]
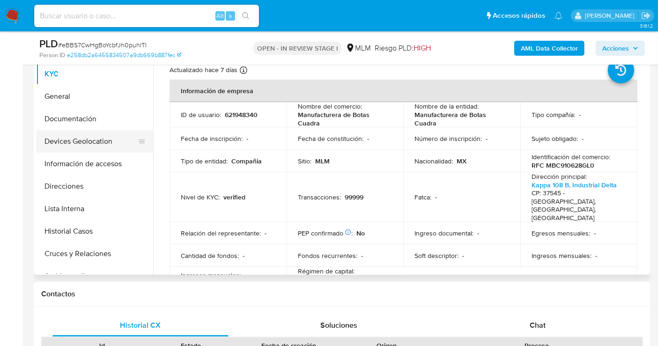
click at [86, 138] on button "Devices Geolocation" at bounding box center [91, 141] width 110 height 22
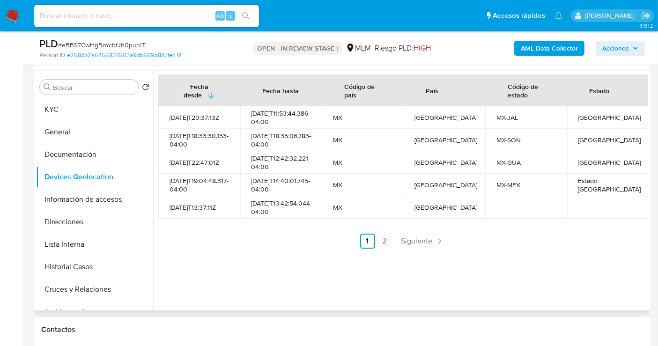
scroll to position [156, 0]
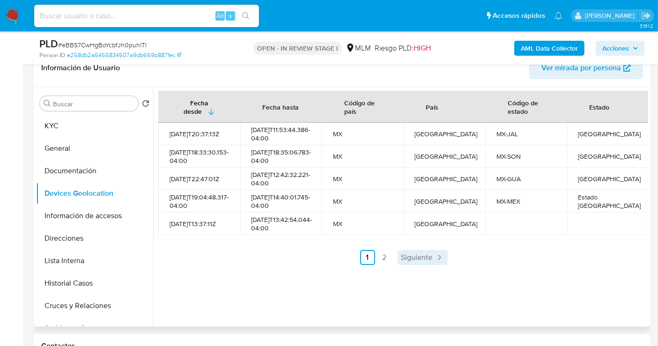
click at [409, 261] on span "Siguiente" at bounding box center [416, 257] width 31 height 7
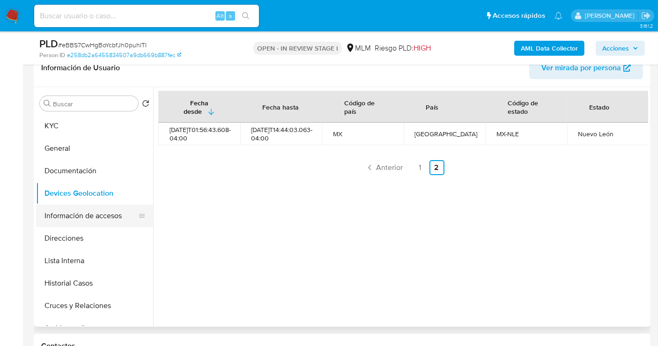
click at [69, 212] on button "Información de accesos" at bounding box center [91, 216] width 110 height 22
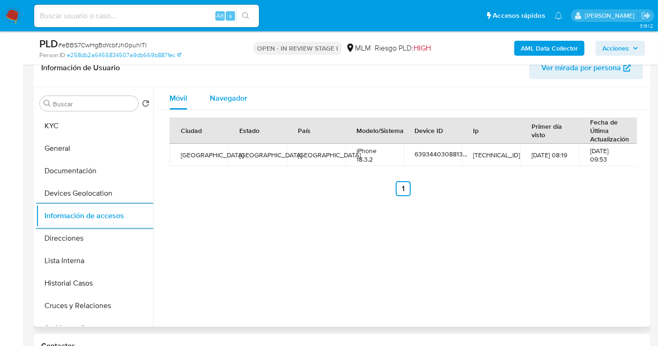
click at [233, 100] on span "Navegador" at bounding box center [228, 98] width 37 height 11
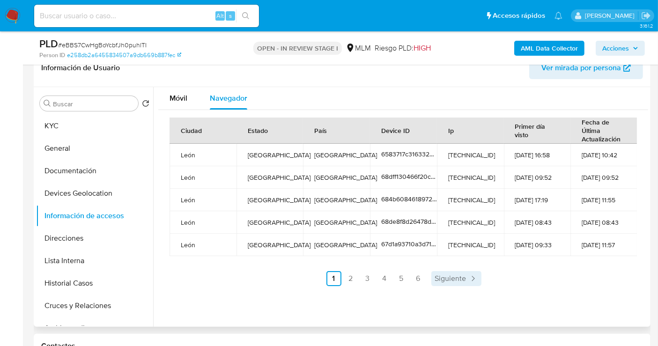
click at [453, 277] on span "Siguiente" at bounding box center [450, 278] width 31 height 7
click at [473, 277] on span "Siguiente" at bounding box center [475, 278] width 31 height 7
click at [475, 278] on span "Siguiente" at bounding box center [475, 278] width 31 height 7
click at [482, 278] on span "Siguiente" at bounding box center [475, 278] width 31 height 7
click at [486, 277] on span "Siguiente" at bounding box center [475, 278] width 31 height 7
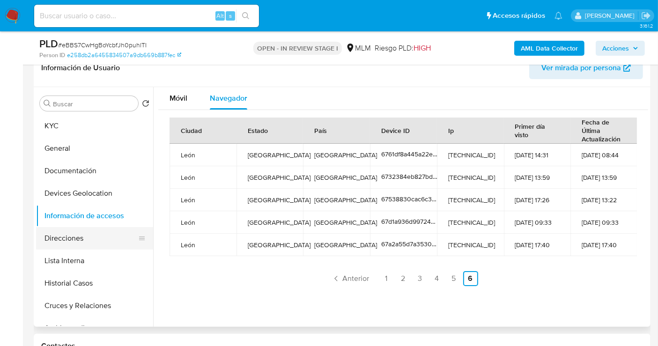
click at [78, 238] on button "Direcciones" at bounding box center [91, 238] width 110 height 22
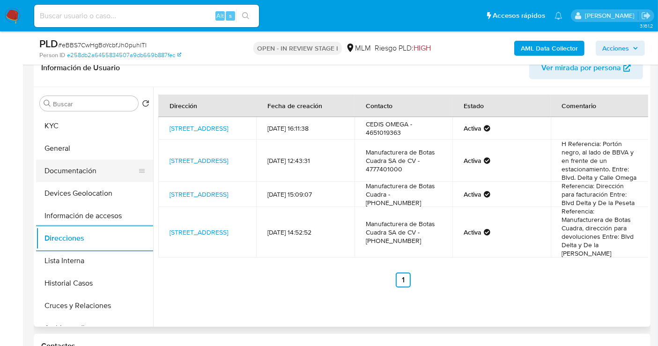
click at [86, 173] on button "Documentación" at bounding box center [91, 171] width 110 height 22
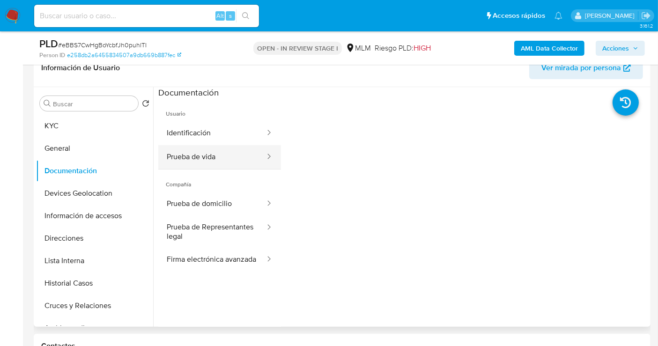
click at [205, 163] on button "Prueba de vida" at bounding box center [212, 157] width 108 height 24
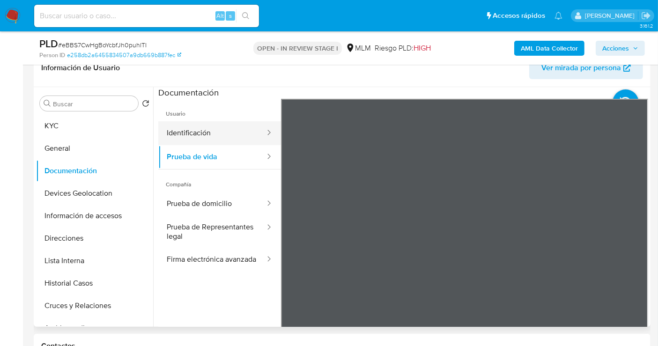
click at [214, 133] on button "Identificación" at bounding box center [212, 133] width 108 height 24
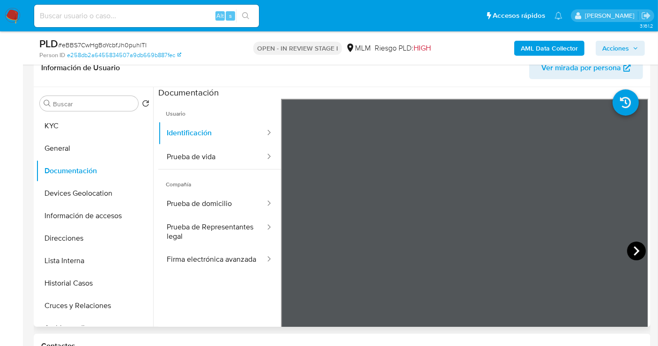
click at [635, 252] on icon at bounding box center [636, 251] width 19 height 19
click at [289, 252] on icon at bounding box center [292, 251] width 19 height 19
click at [186, 203] on button "Prueba de domicilio" at bounding box center [212, 204] width 108 height 24
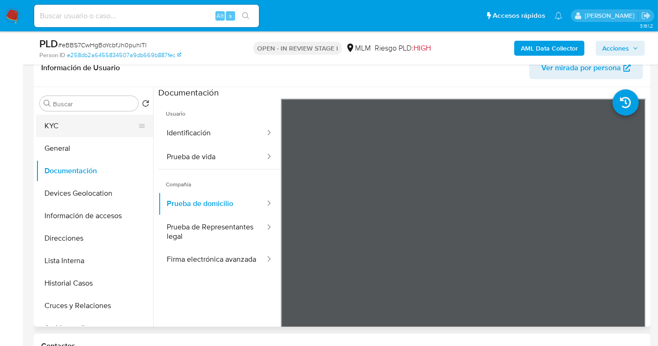
click at [75, 124] on button "KYC" at bounding box center [91, 126] width 110 height 22
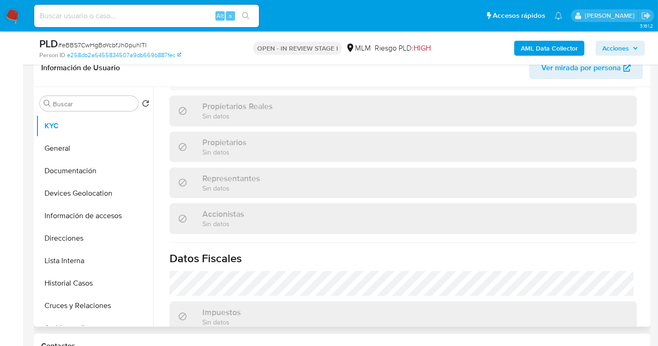
scroll to position [679, 0]
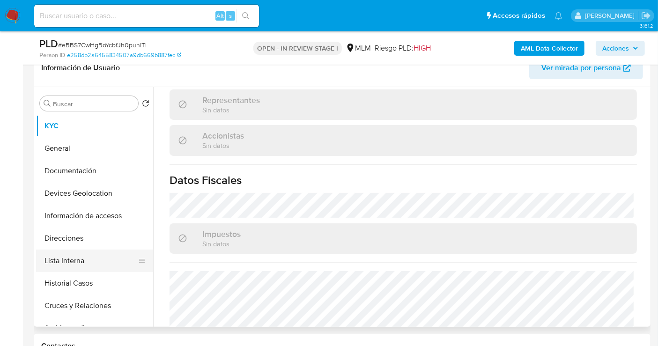
click at [71, 263] on button "Lista Interna" at bounding box center [91, 261] width 110 height 22
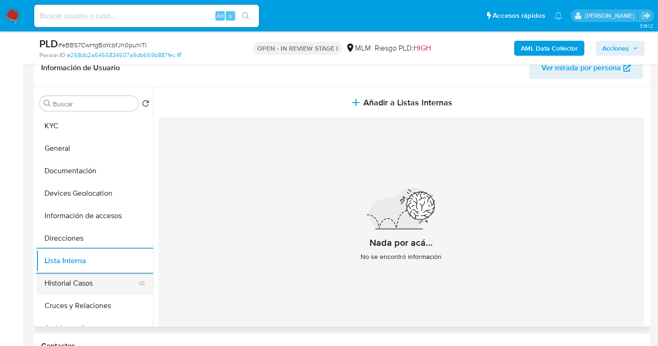
click at [68, 280] on button "Historial Casos" at bounding box center [91, 283] width 110 height 22
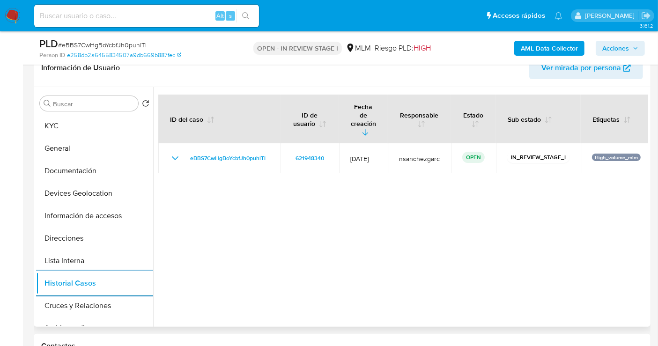
scroll to position [52, 0]
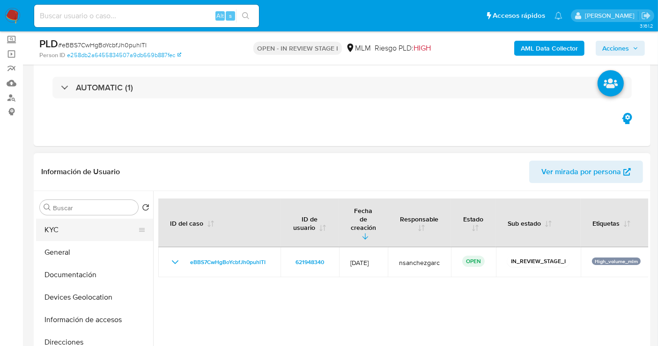
click at [60, 228] on button "KYC" at bounding box center [91, 230] width 110 height 22
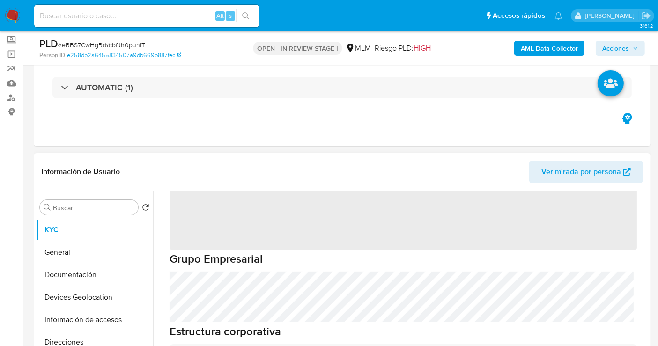
scroll to position [0, 0]
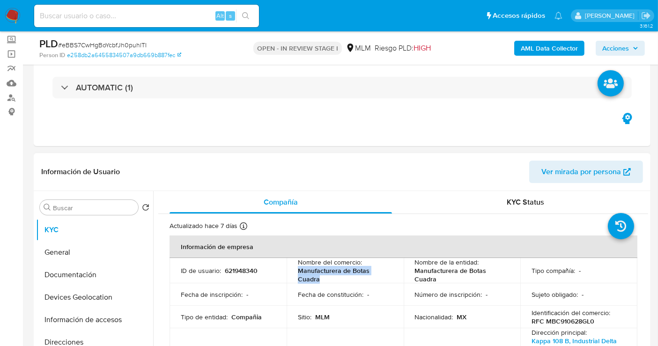
drag, startPoint x: 321, startPoint y: 279, endPoint x: 292, endPoint y: 275, distance: 28.8
click at [292, 275] on td "Nombre del comercio : Manufacturera de Botas Cuadra" at bounding box center [345, 270] width 117 height 25
copy p "Manufacturera de Botas Cuadra"
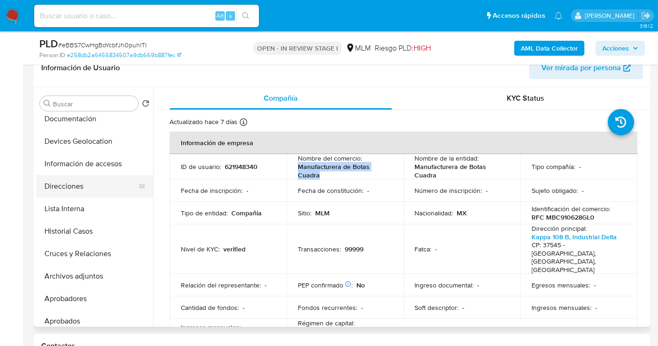
scroll to position [156, 0]
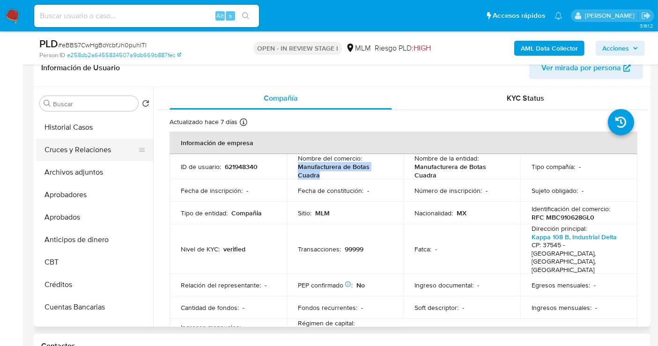
click at [62, 148] on button "Cruces y Relaciones" at bounding box center [91, 150] width 110 height 22
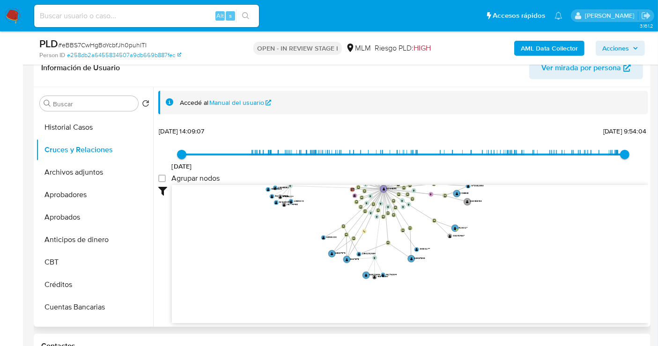
drag, startPoint x: 297, startPoint y: 212, endPoint x: 274, endPoint y: 139, distance: 76.0
click at [274, 139] on div "6/8/2020 6/8/2020, 14:09:07 3/10/2025, 9:54:04 Agrupar nodos Filtros Confianza …" at bounding box center [403, 240] width 490 height 233
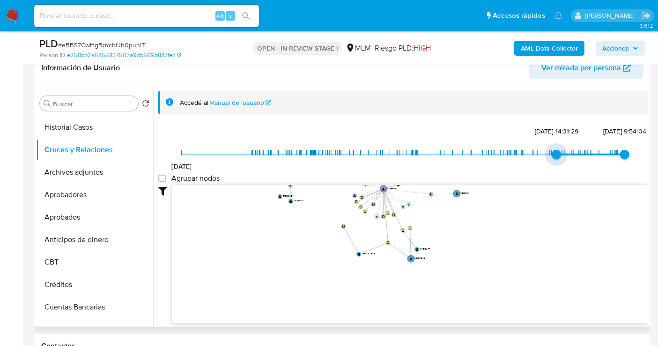
type input "1737419050000"
drag, startPoint x: 180, startPoint y: 152, endPoint x: 563, endPoint y: 159, distance: 382.7
click at [563, 159] on span "20/1/2025, 18:24:10" at bounding box center [564, 154] width 9 height 9
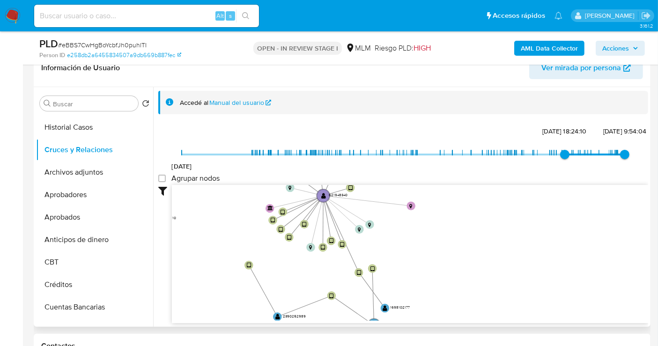
drag, startPoint x: 455, startPoint y: 247, endPoint x: 547, endPoint y: 314, distance: 114.7
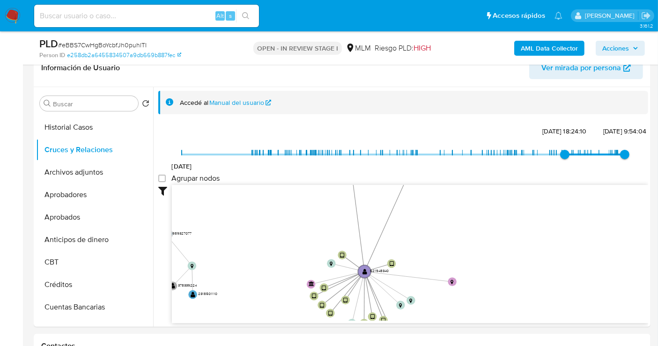
drag, startPoint x: 532, startPoint y: 222, endPoint x: 635, endPoint y: 365, distance: 176.0
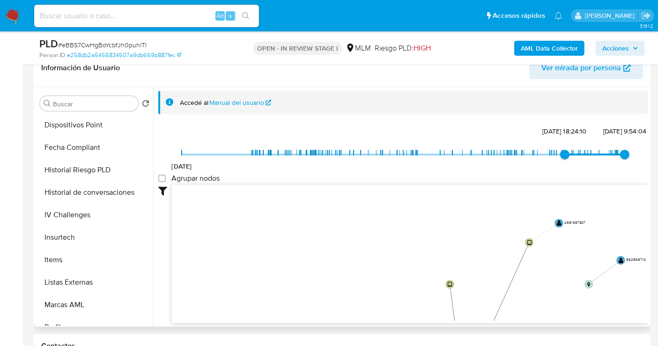
scroll to position [440, 0]
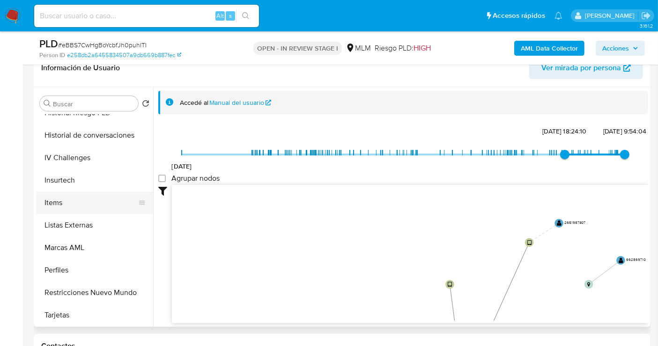
click at [59, 202] on button "Items" at bounding box center [91, 203] width 110 height 22
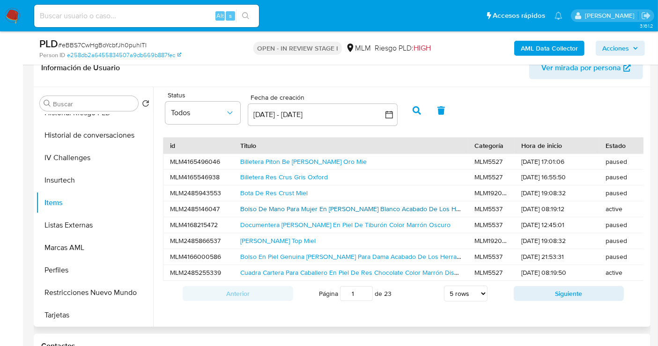
click at [332, 204] on link "Bolso De Mano Para Mujer En Piel De Pitón Blanco Acabado De Los Herrajes Oro Di…" at bounding box center [398, 208] width 317 height 9
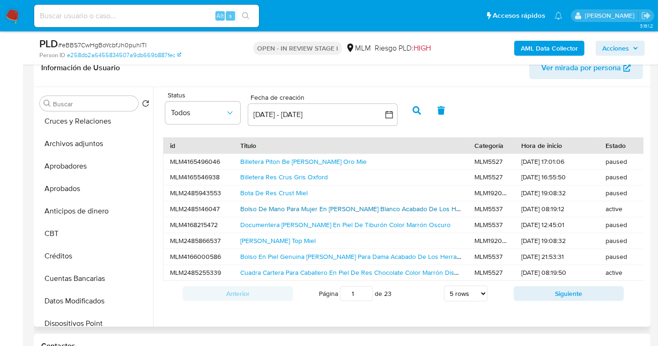
scroll to position [128, 0]
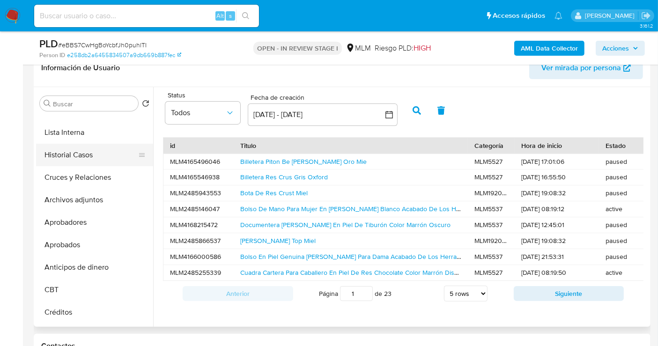
click at [79, 158] on button "Historial Casos" at bounding box center [91, 155] width 110 height 22
